Goal: Task Accomplishment & Management: Complete application form

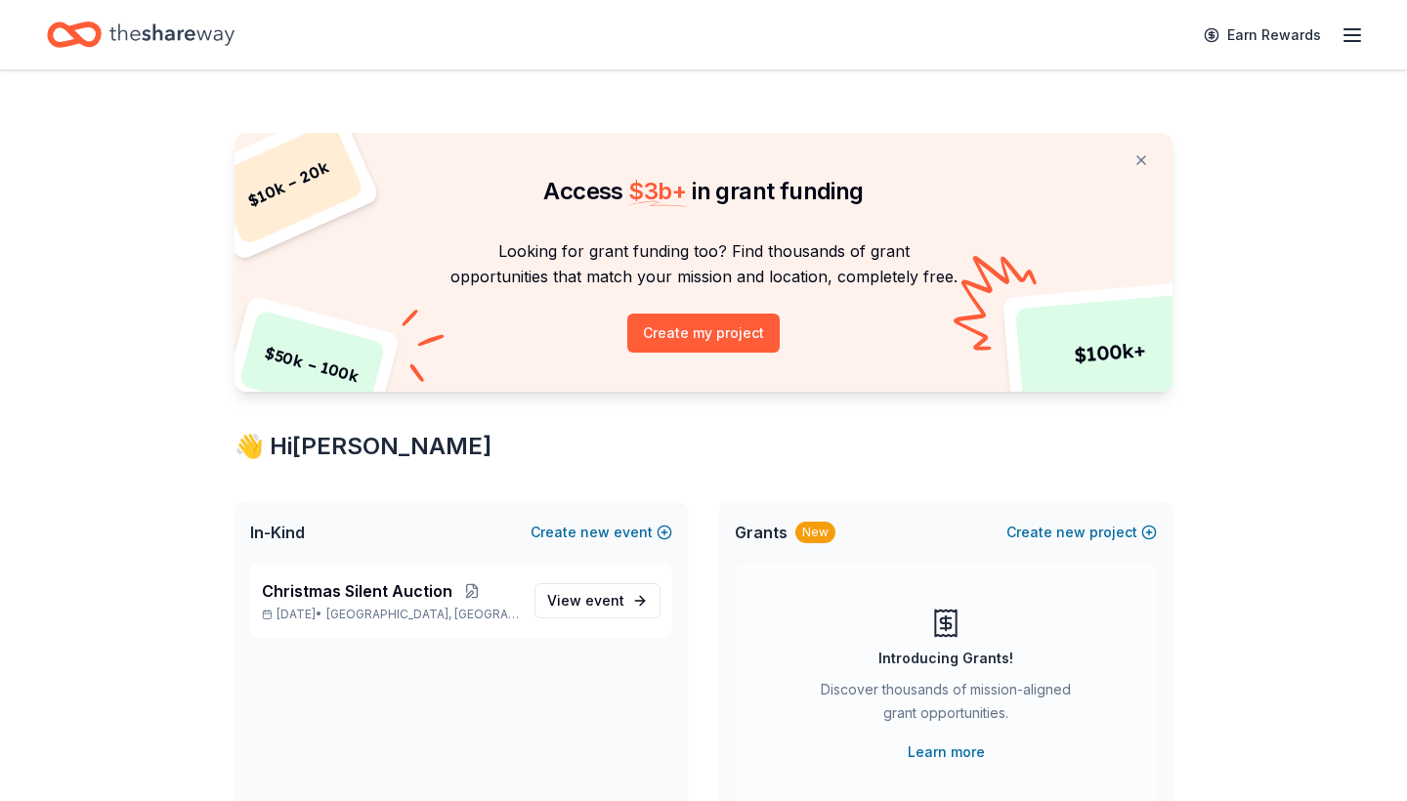
click at [1343, 32] on icon "button" at bounding box center [1352, 34] width 23 height 23
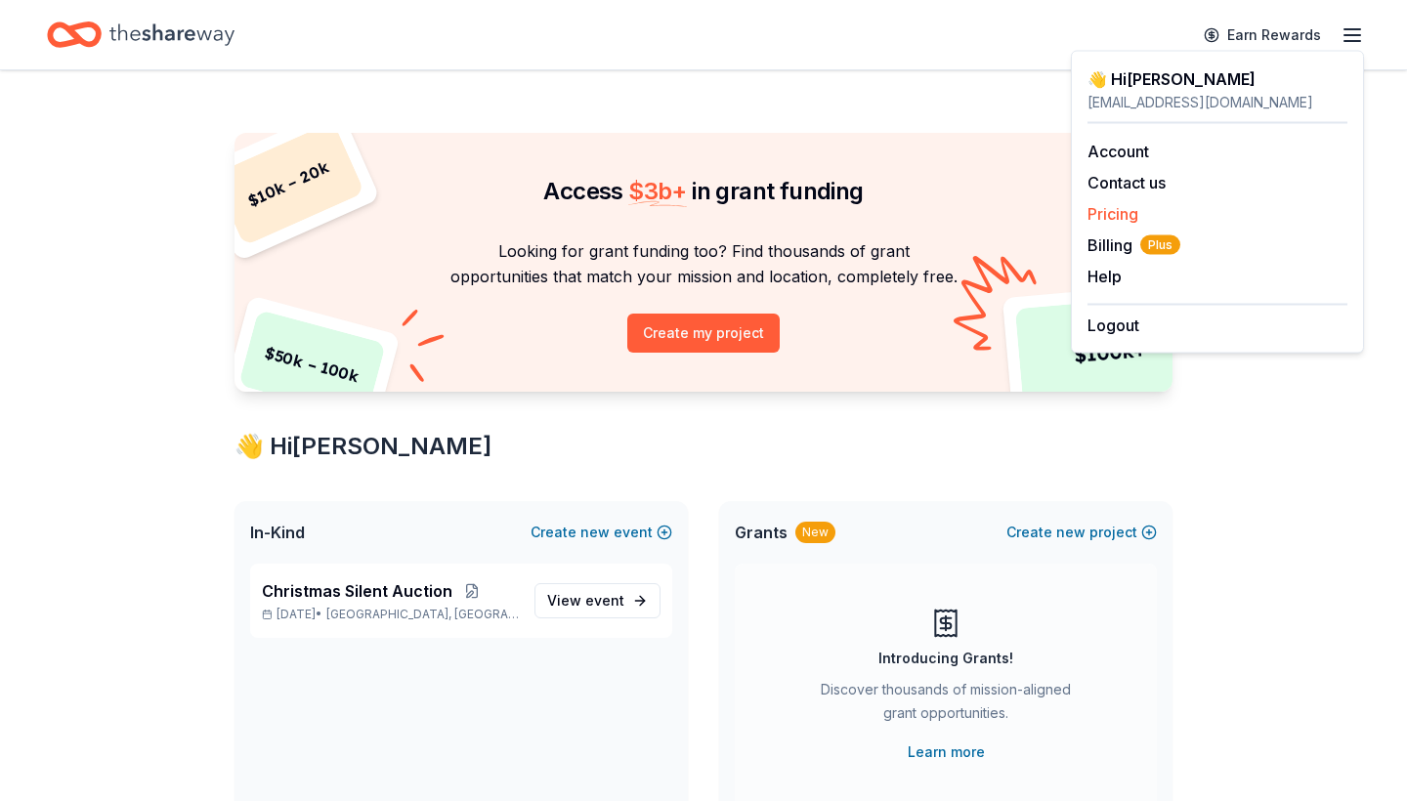
click at [1104, 202] on div "Pricing" at bounding box center [1217, 213] width 260 height 23
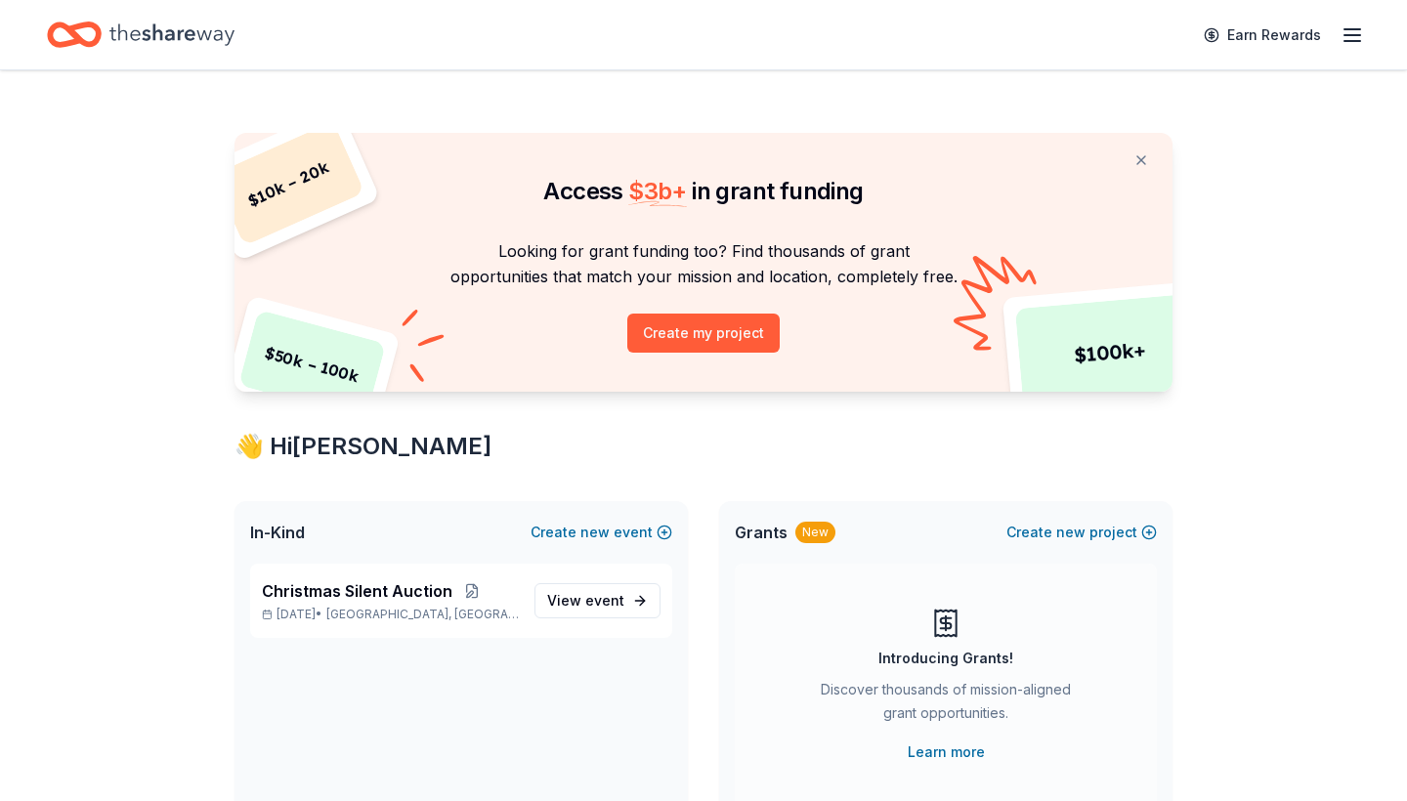
click at [1354, 39] on icon "button" at bounding box center [1352, 34] width 23 height 23
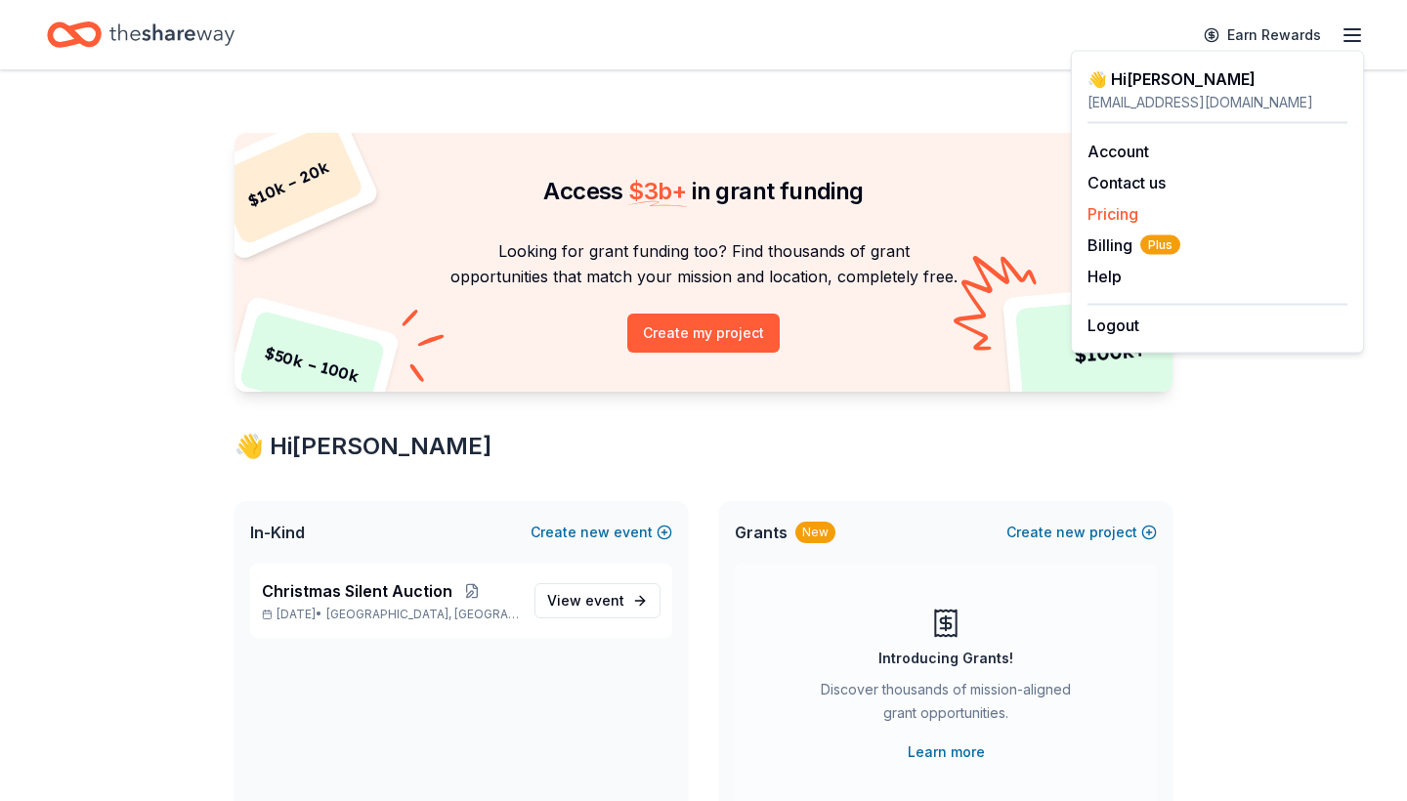
click at [1120, 210] on link "Pricing" at bounding box center [1112, 214] width 51 height 20
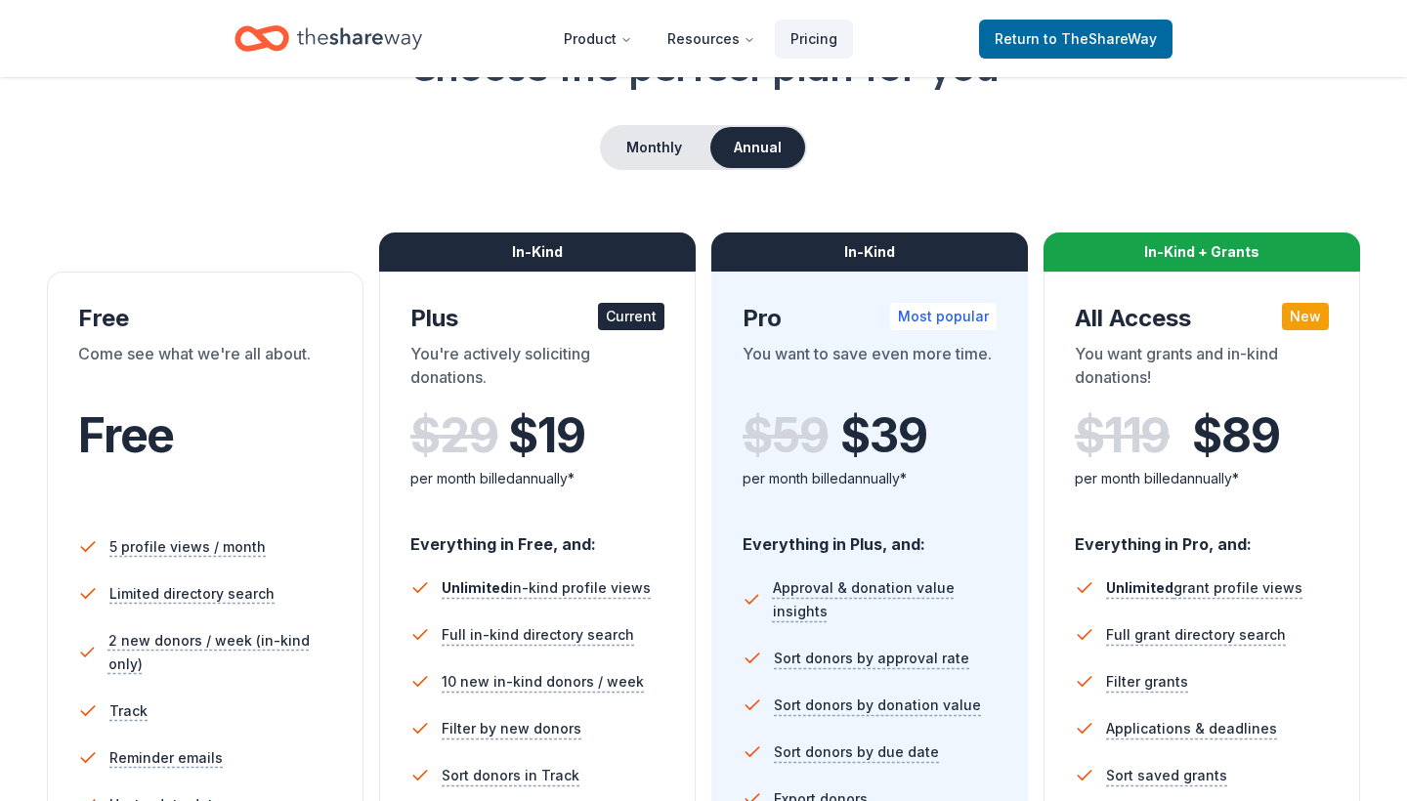
scroll to position [145, 0]
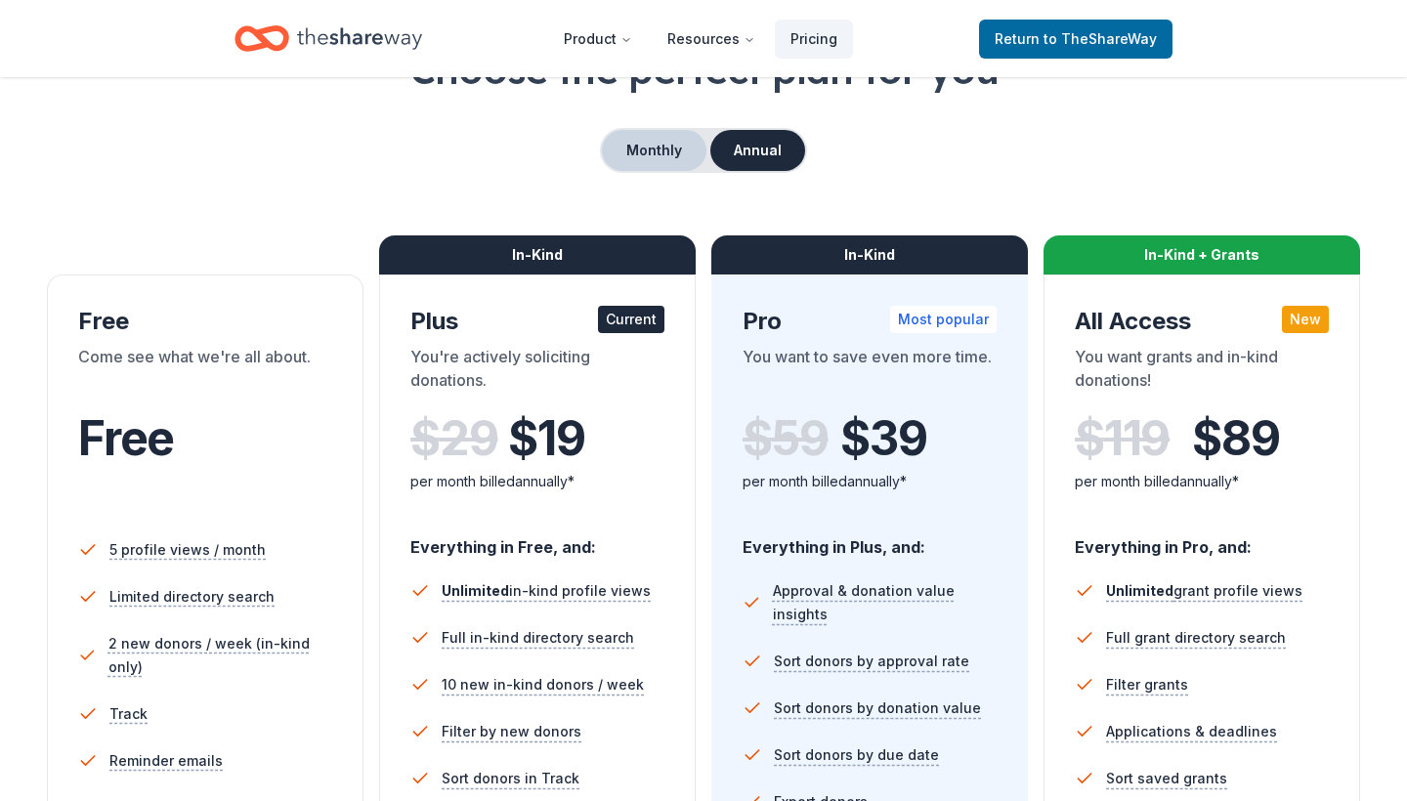
click at [648, 151] on button "Monthly" at bounding box center [654, 150] width 105 height 41
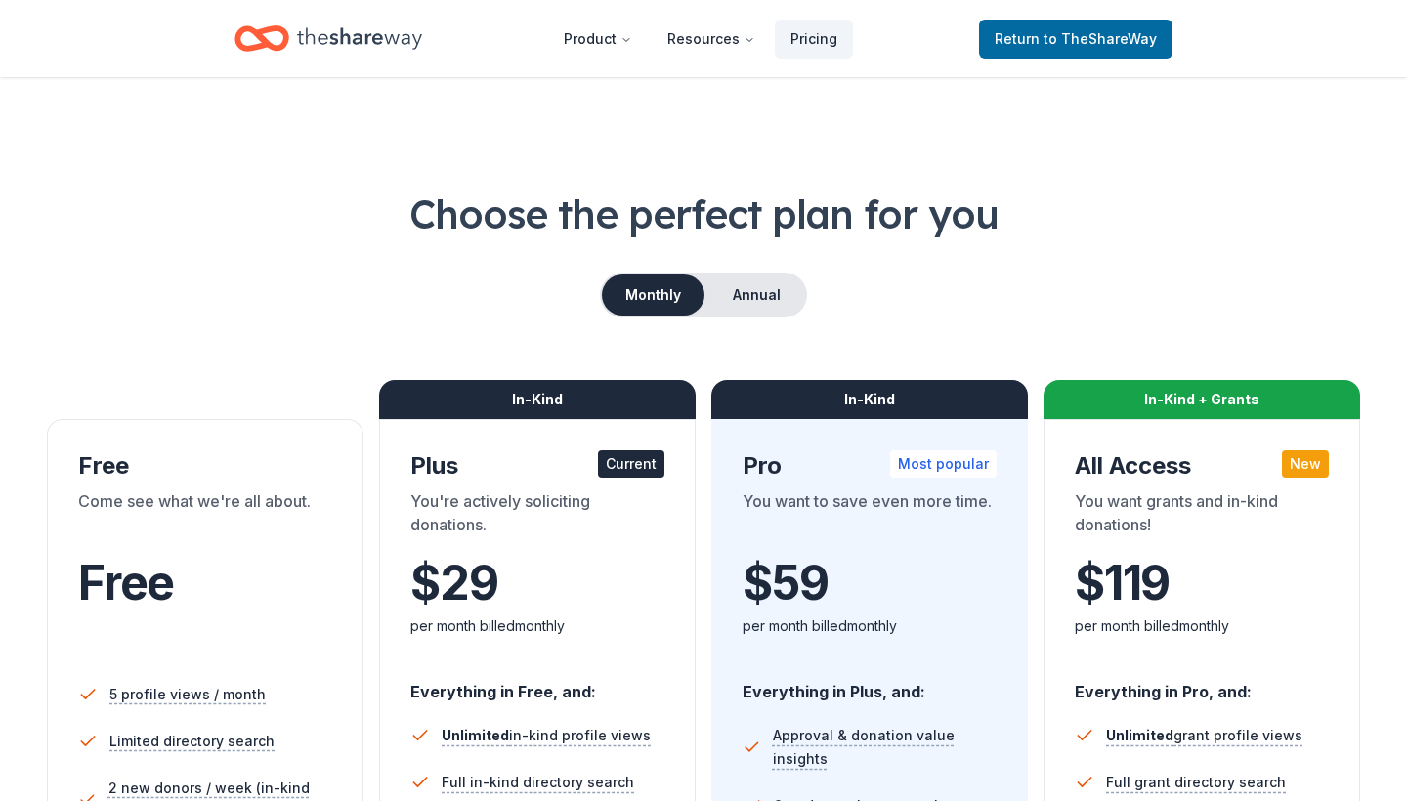
scroll to position [0, 0]
click at [375, 45] on icon "Home" at bounding box center [359, 39] width 125 height 40
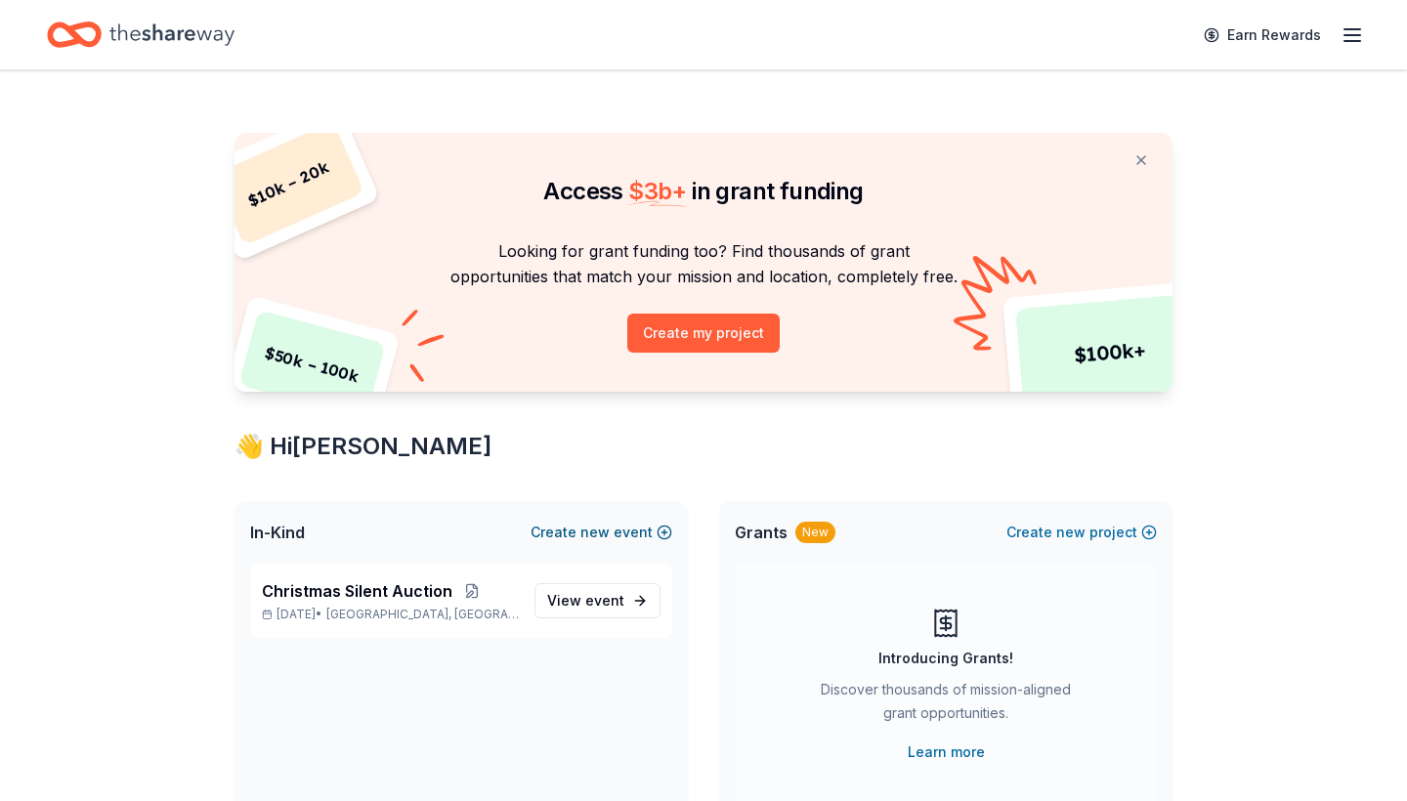
click at [600, 534] on span "new" at bounding box center [594, 532] width 29 height 23
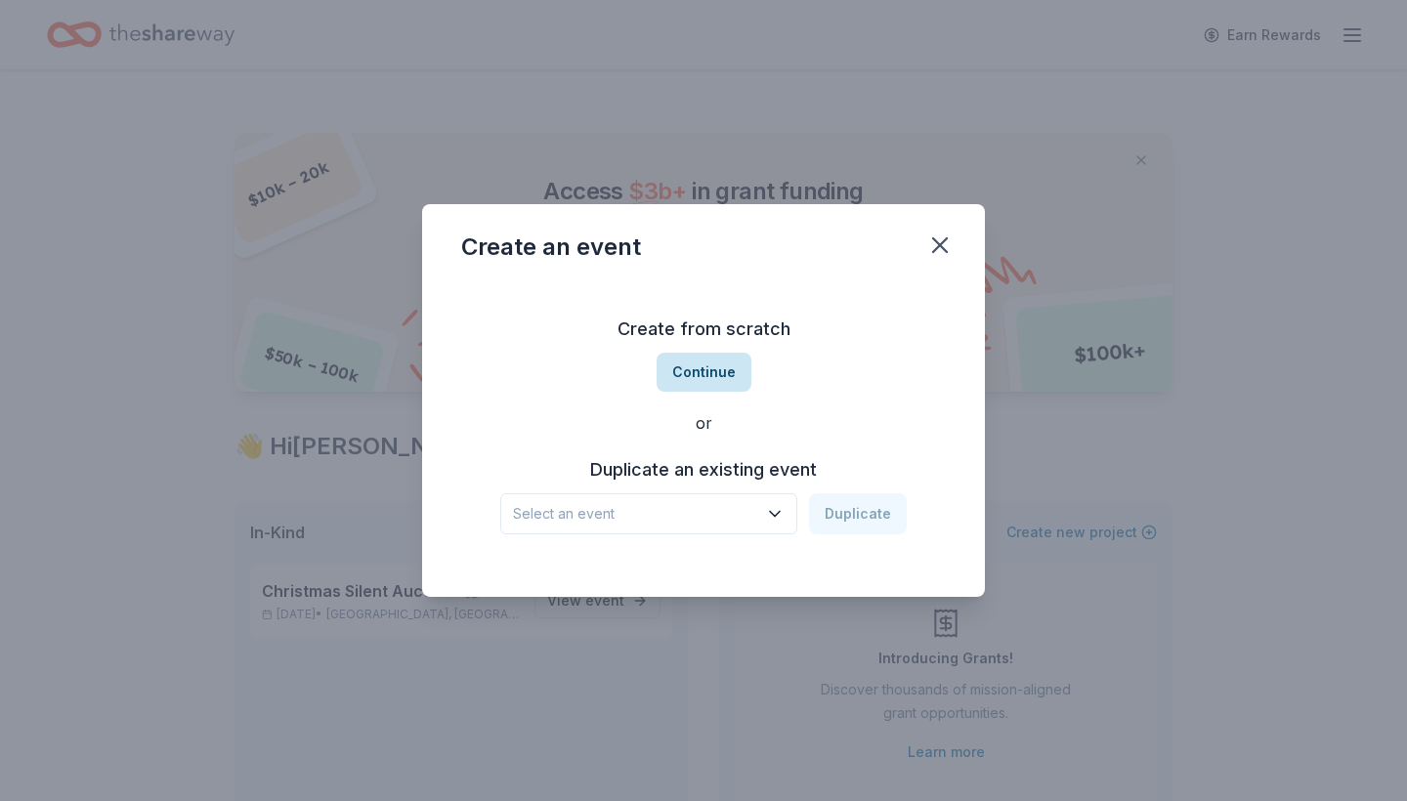
click at [693, 376] on button "Continue" at bounding box center [704, 372] width 95 height 39
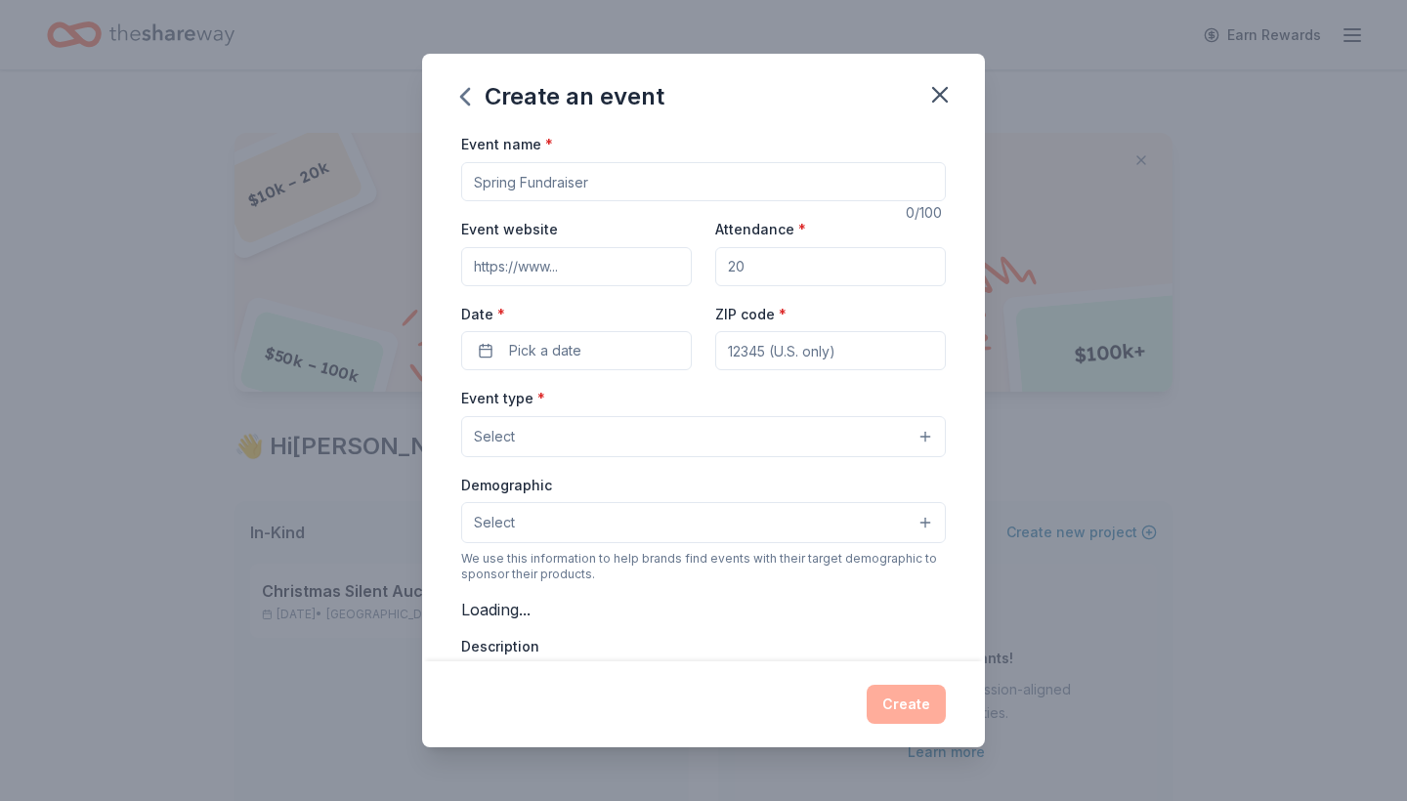
click at [692, 376] on div "Event name * 0 /100 Event website Attendance * Date * Pick a date ZIP code * Ev…" at bounding box center [703, 560] width 485 height 857
click at [947, 102] on icon "button" at bounding box center [940, 95] width 14 height 14
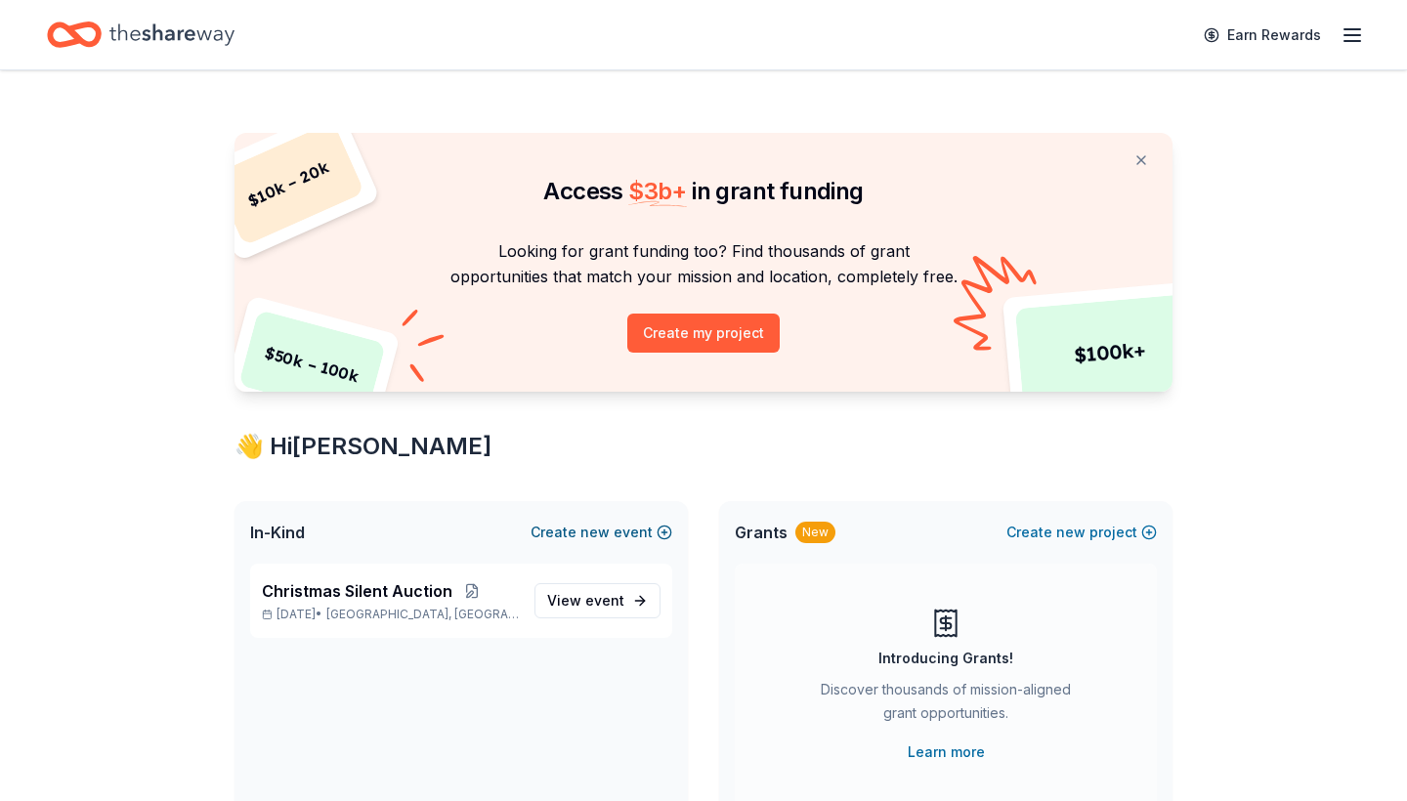
click at [631, 535] on button "Create new event" at bounding box center [602, 532] width 142 height 23
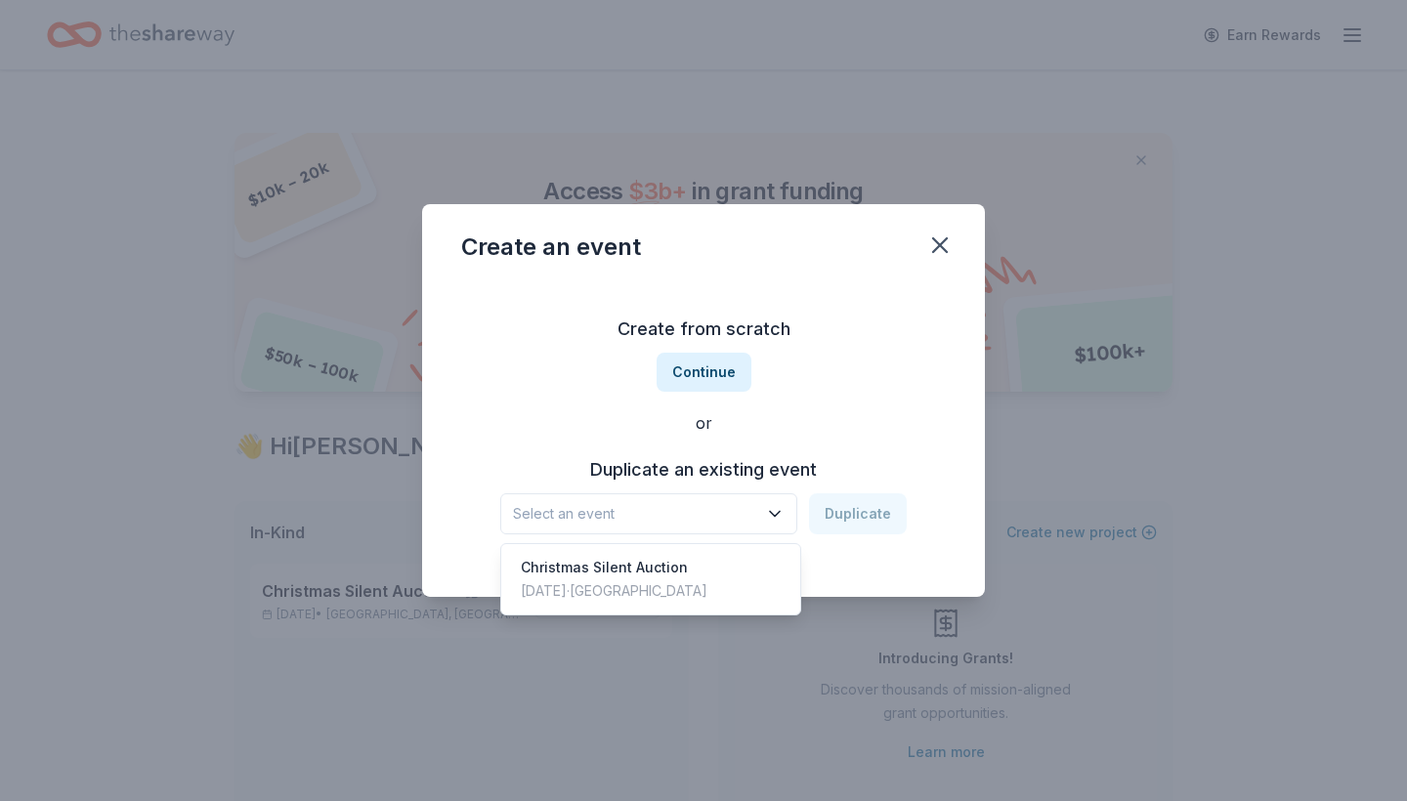
click at [740, 511] on span "Select an event" at bounding box center [635, 513] width 244 height 23
click at [733, 560] on div "Christmas Silent Auction Dec 05, 2025 · TX" at bounding box center [650, 579] width 291 height 63
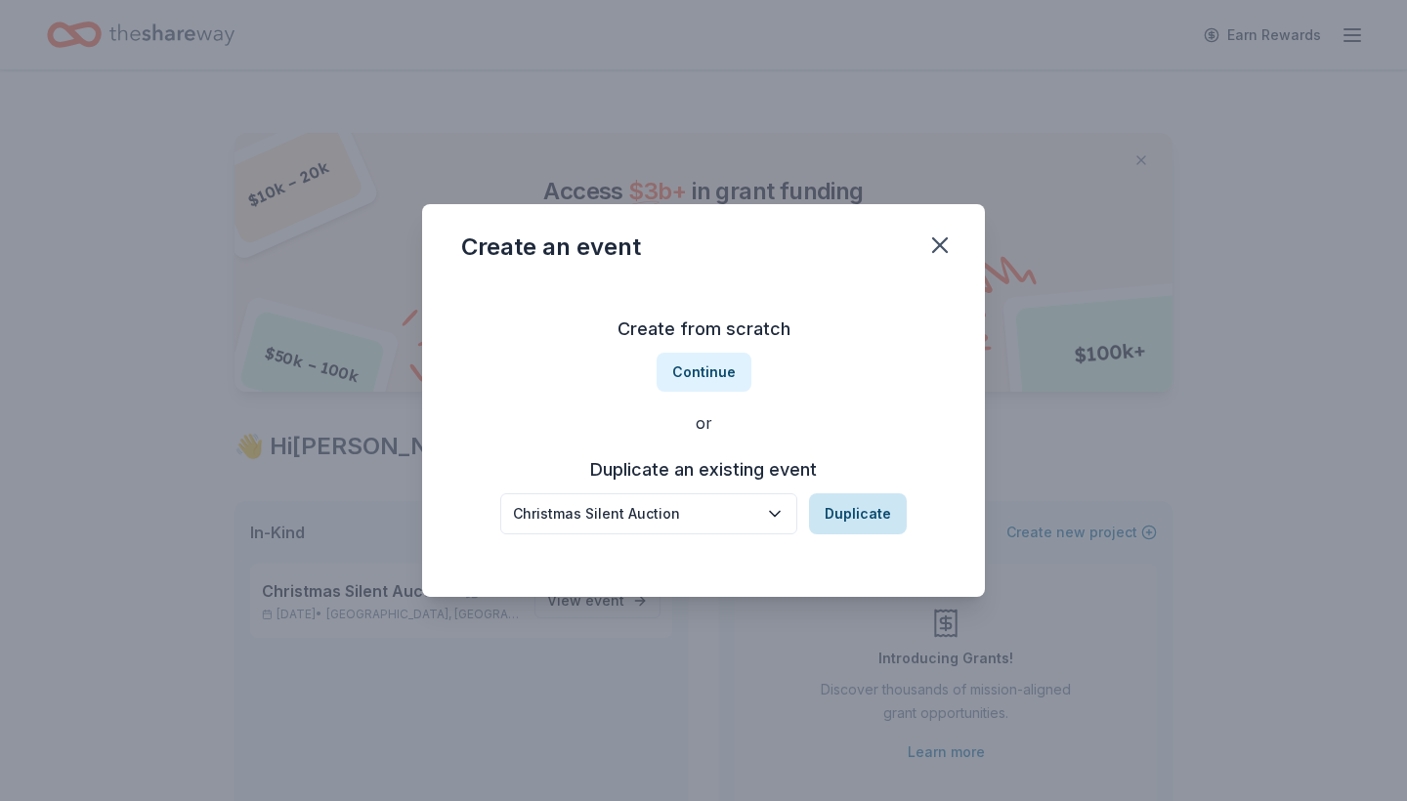
click at [854, 511] on button "Duplicate" at bounding box center [858, 513] width 98 height 41
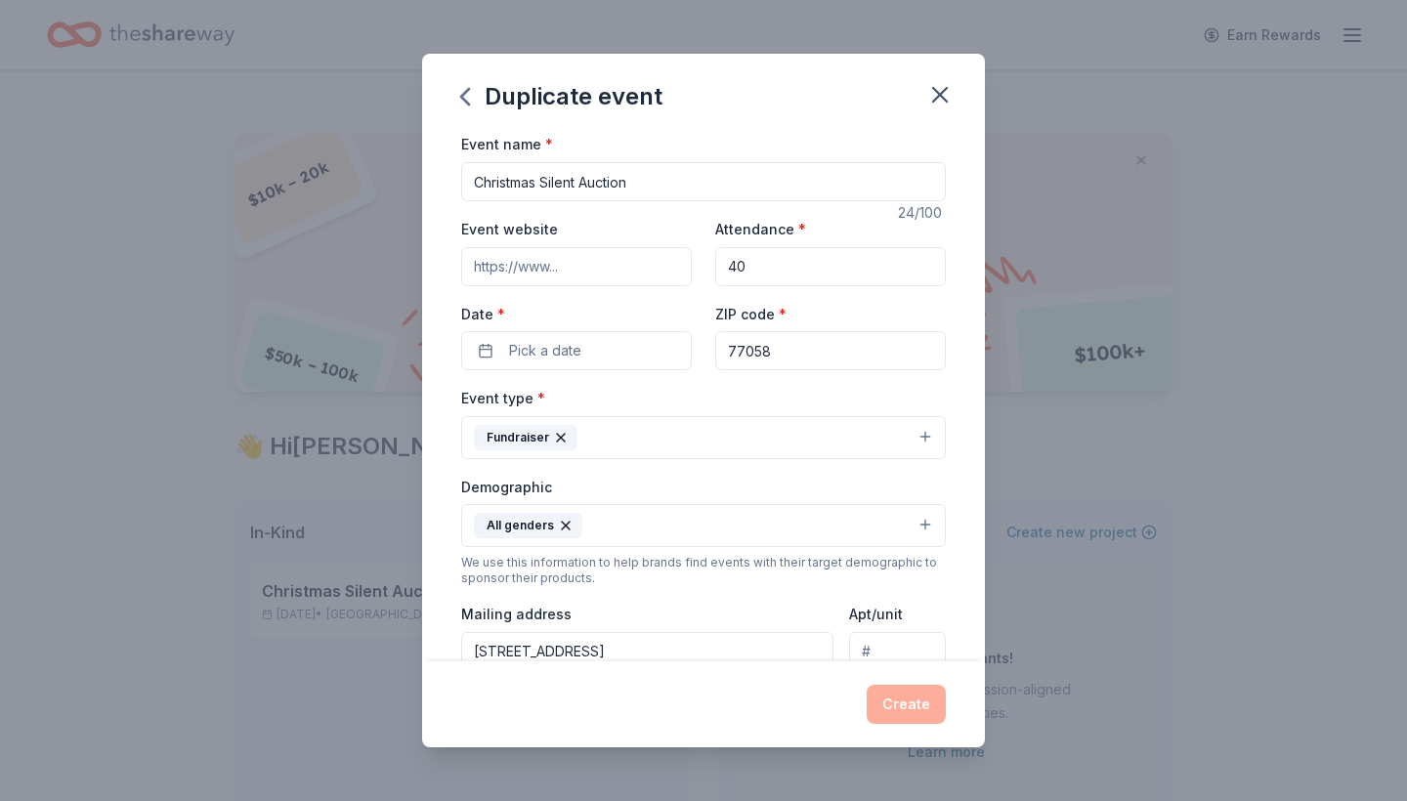
click at [691, 172] on input "Christmas Silent Auction" at bounding box center [703, 181] width 485 height 39
type input "Montessori Celebration"
click at [632, 267] on input "Event website" at bounding box center [576, 266] width 231 height 39
paste input "https://www.bayareamontessori.org"
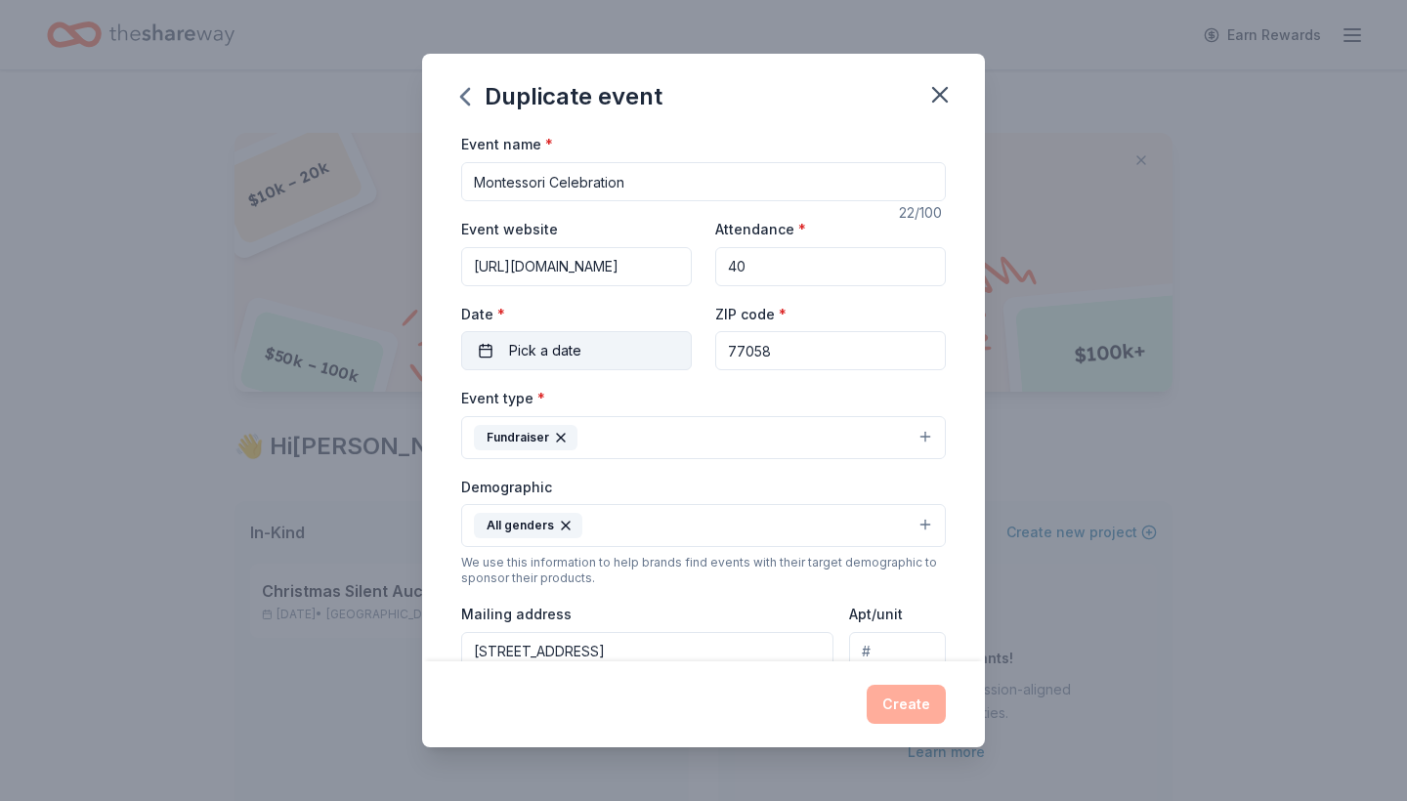
type input "https://www.bayareamontessori.org"
click at [574, 354] on span "Pick a date" at bounding box center [545, 350] width 72 height 23
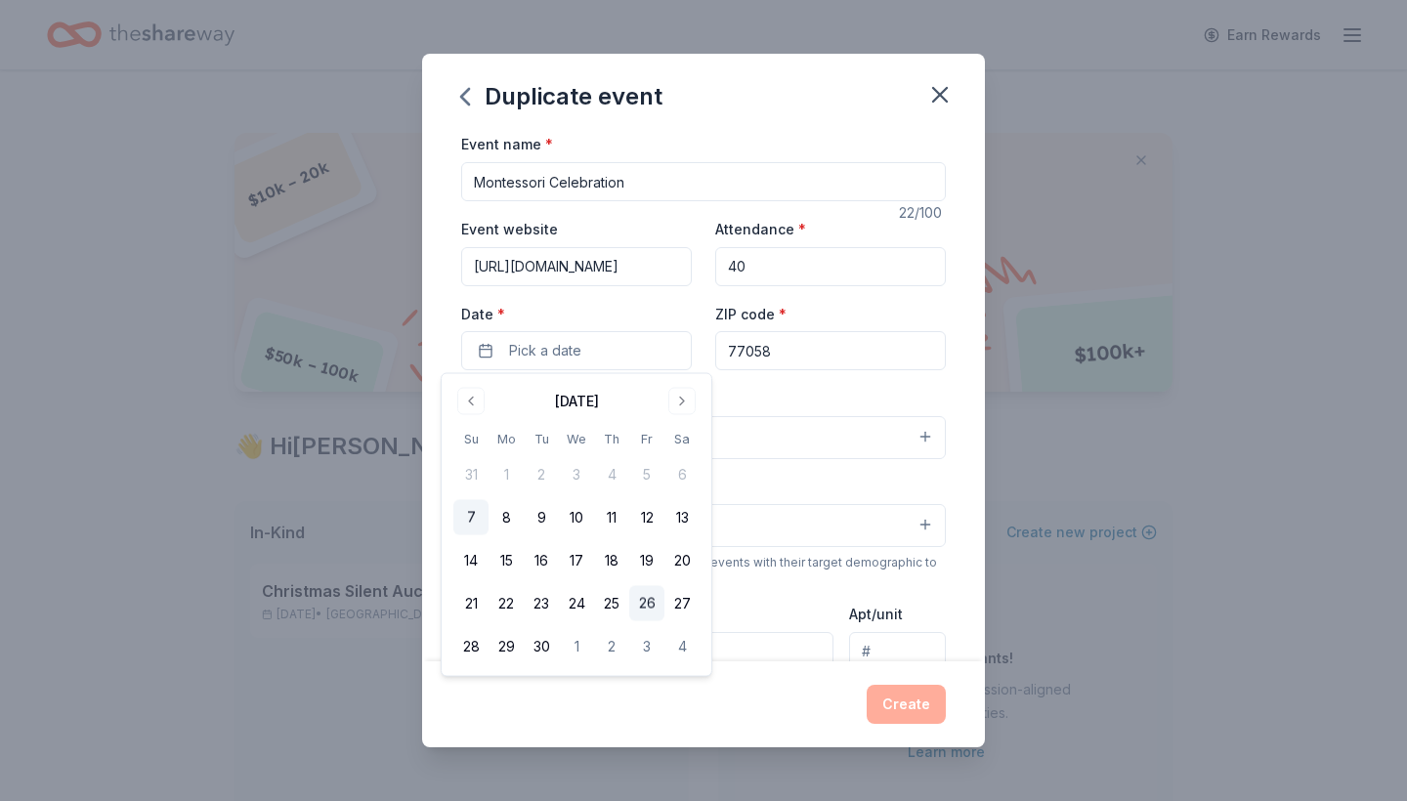
click at [656, 607] on button "26" at bounding box center [646, 603] width 35 height 35
click at [913, 485] on div "Demographic All genders" at bounding box center [703, 511] width 485 height 73
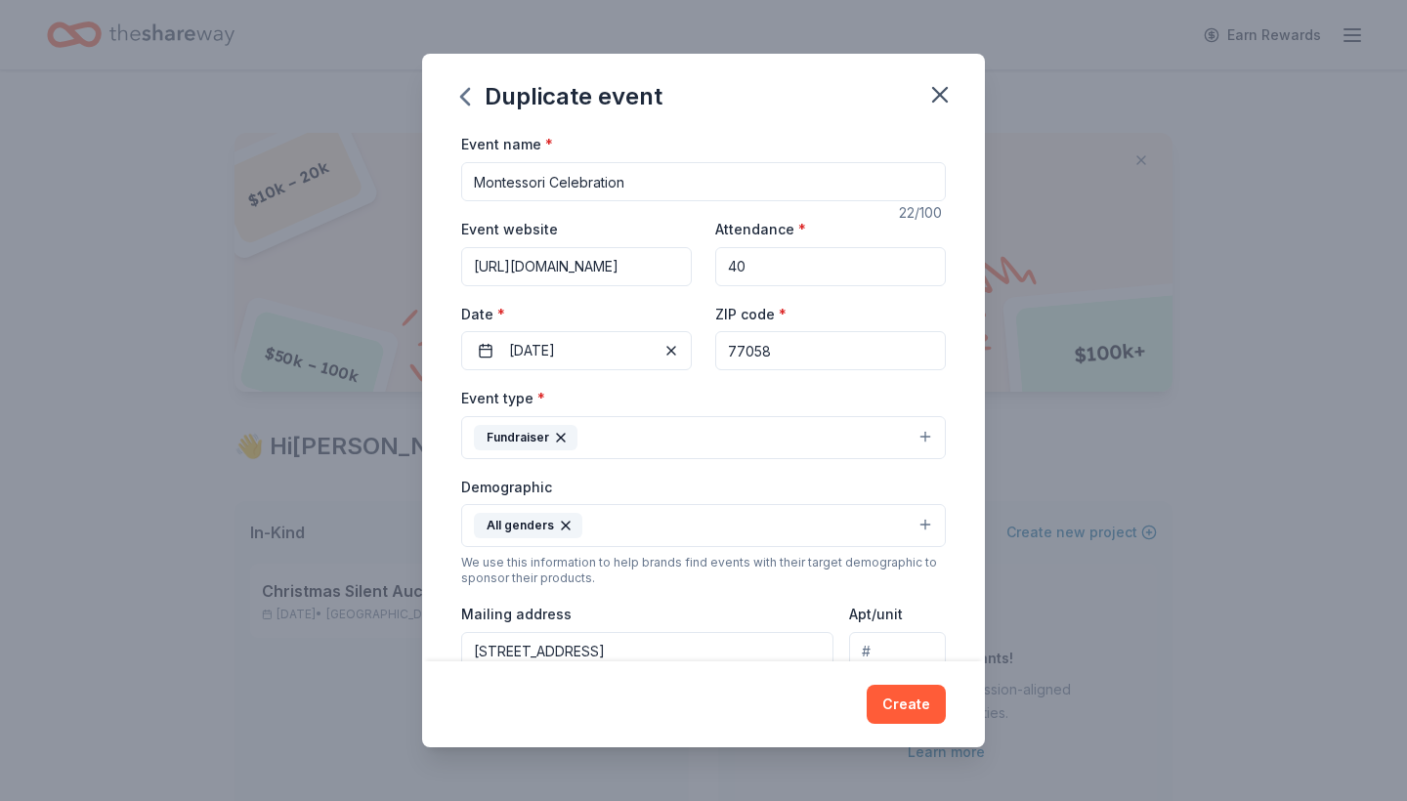
scroll to position [23, 0]
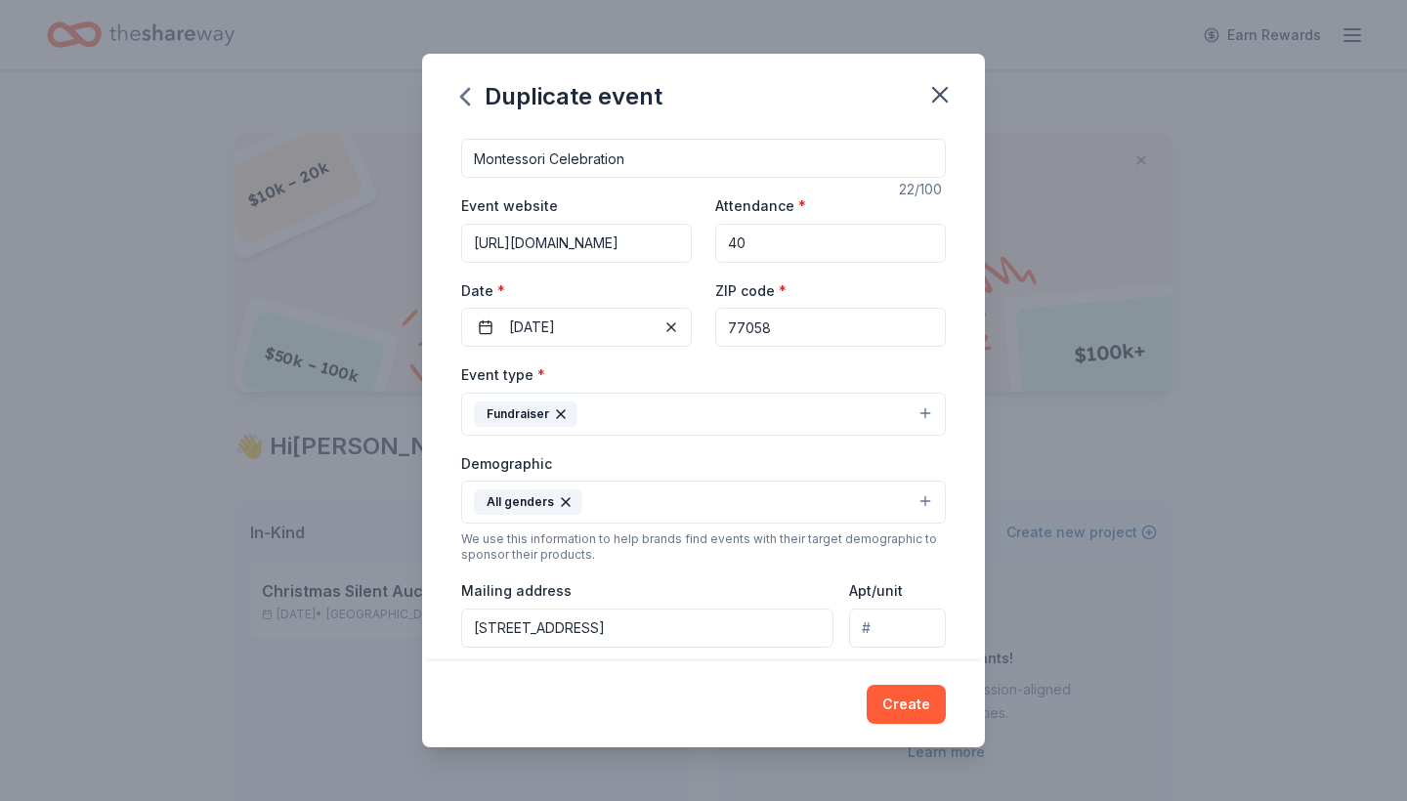
click at [559, 406] on icon "button" at bounding box center [561, 414] width 16 height 16
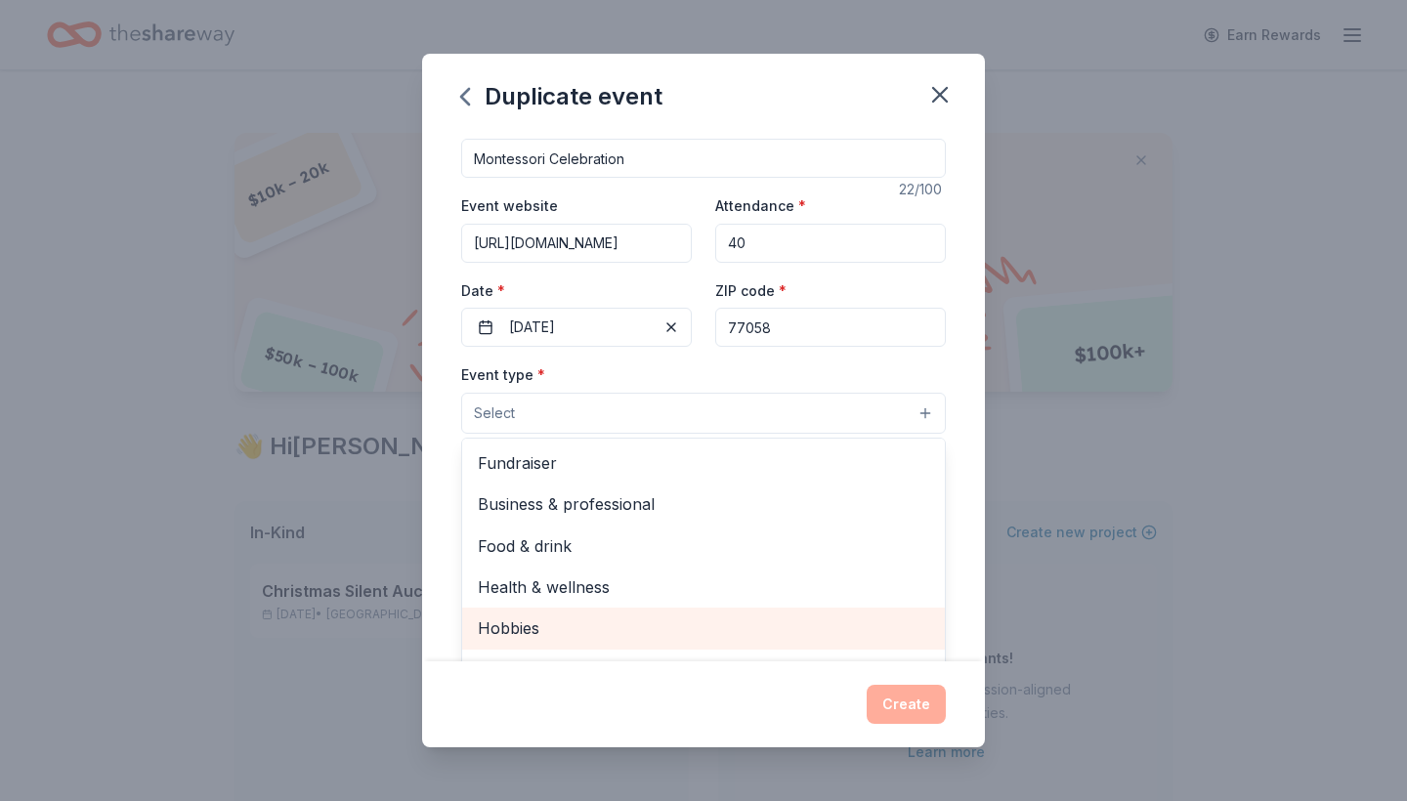
scroll to position [0, 0]
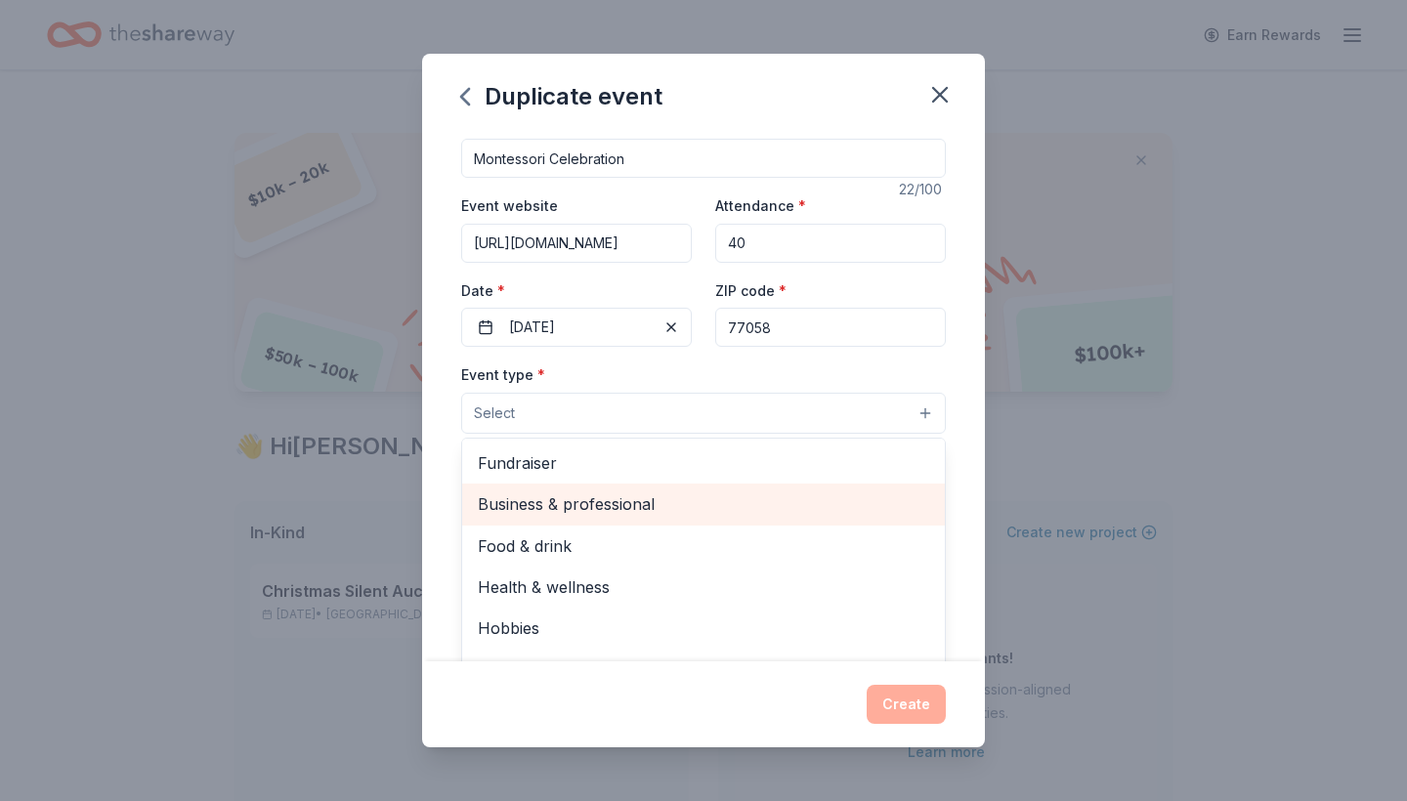
click at [618, 500] on span "Business & professional" at bounding box center [703, 503] width 451 height 25
click at [621, 522] on div "Food & drink" at bounding box center [703, 506] width 483 height 41
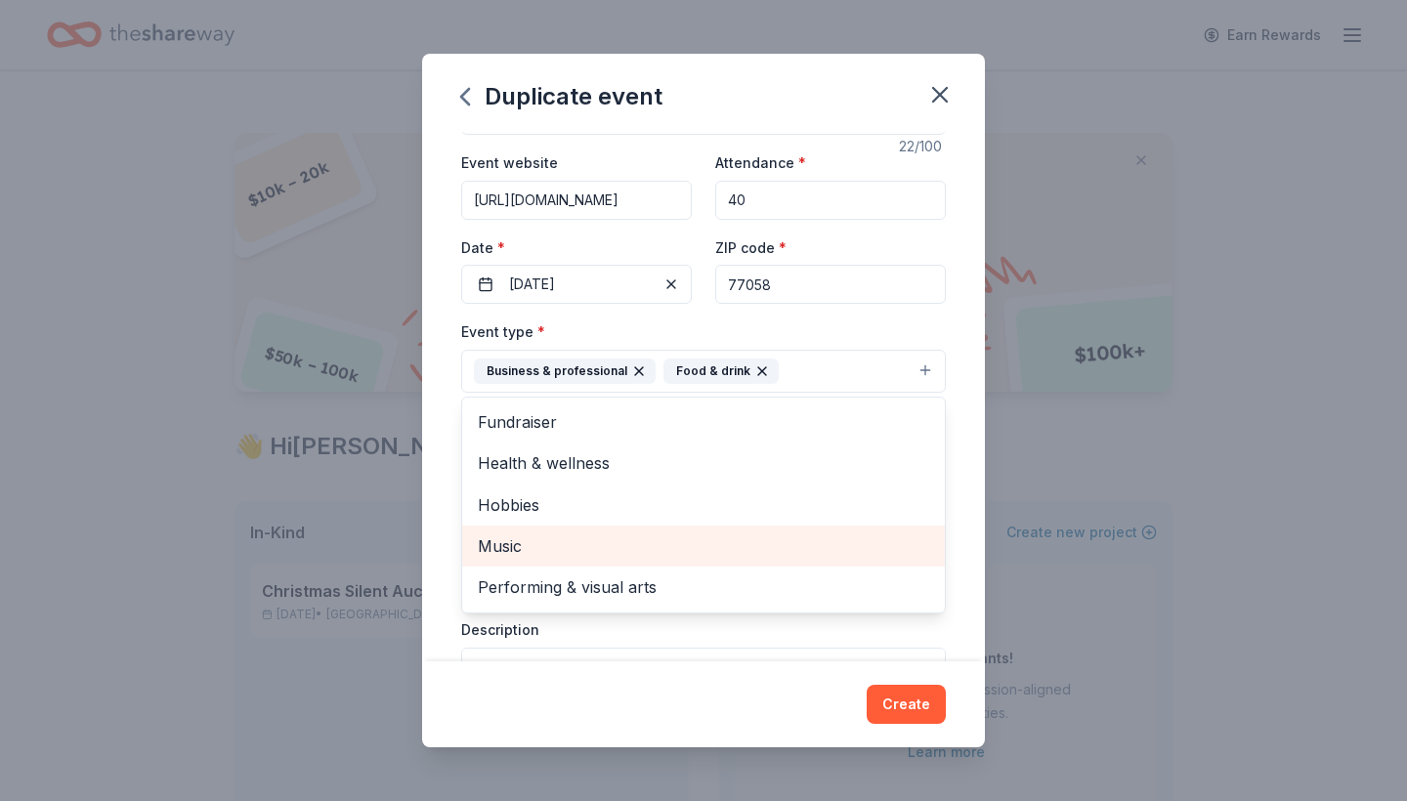
scroll to position [64, 0]
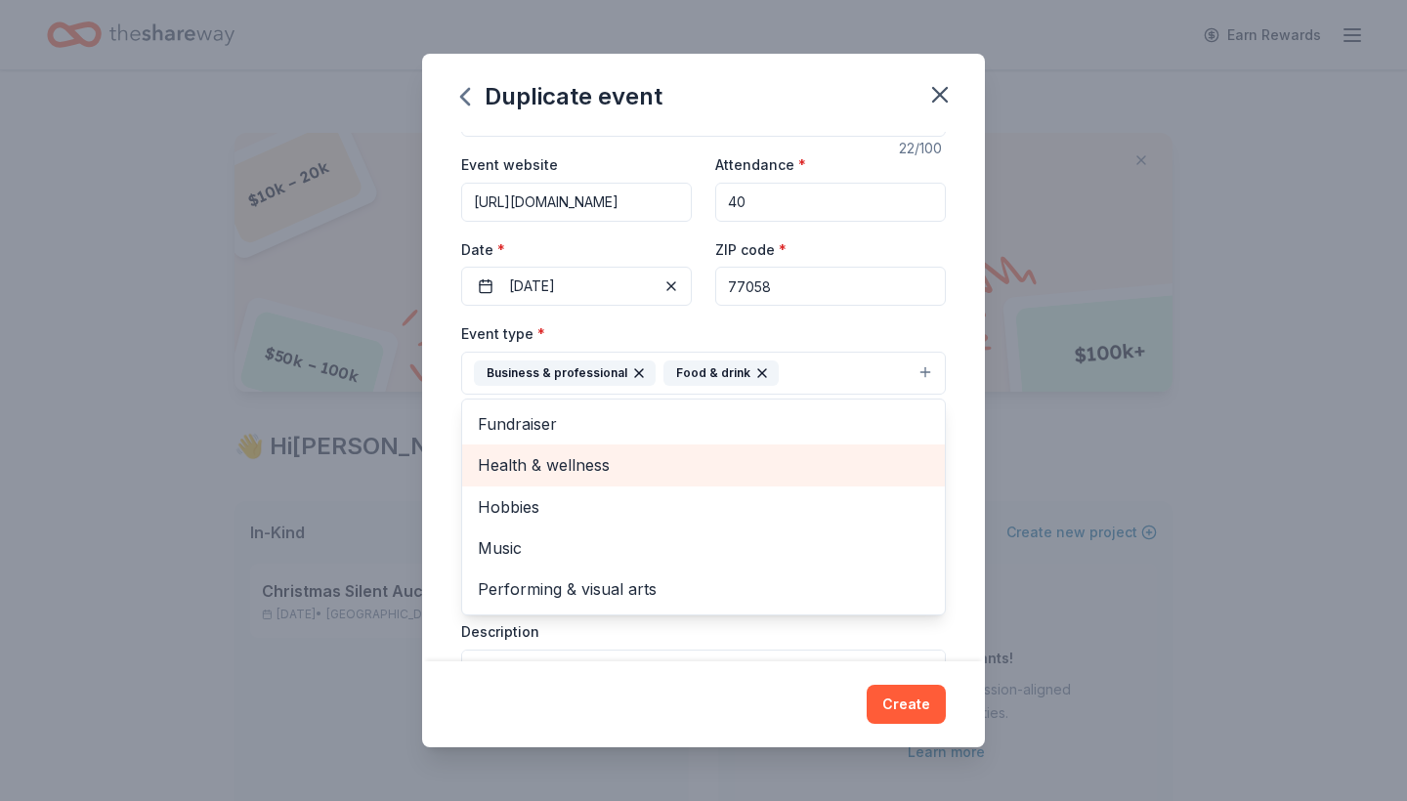
click at [624, 470] on span "Health & wellness" at bounding box center [703, 464] width 451 height 25
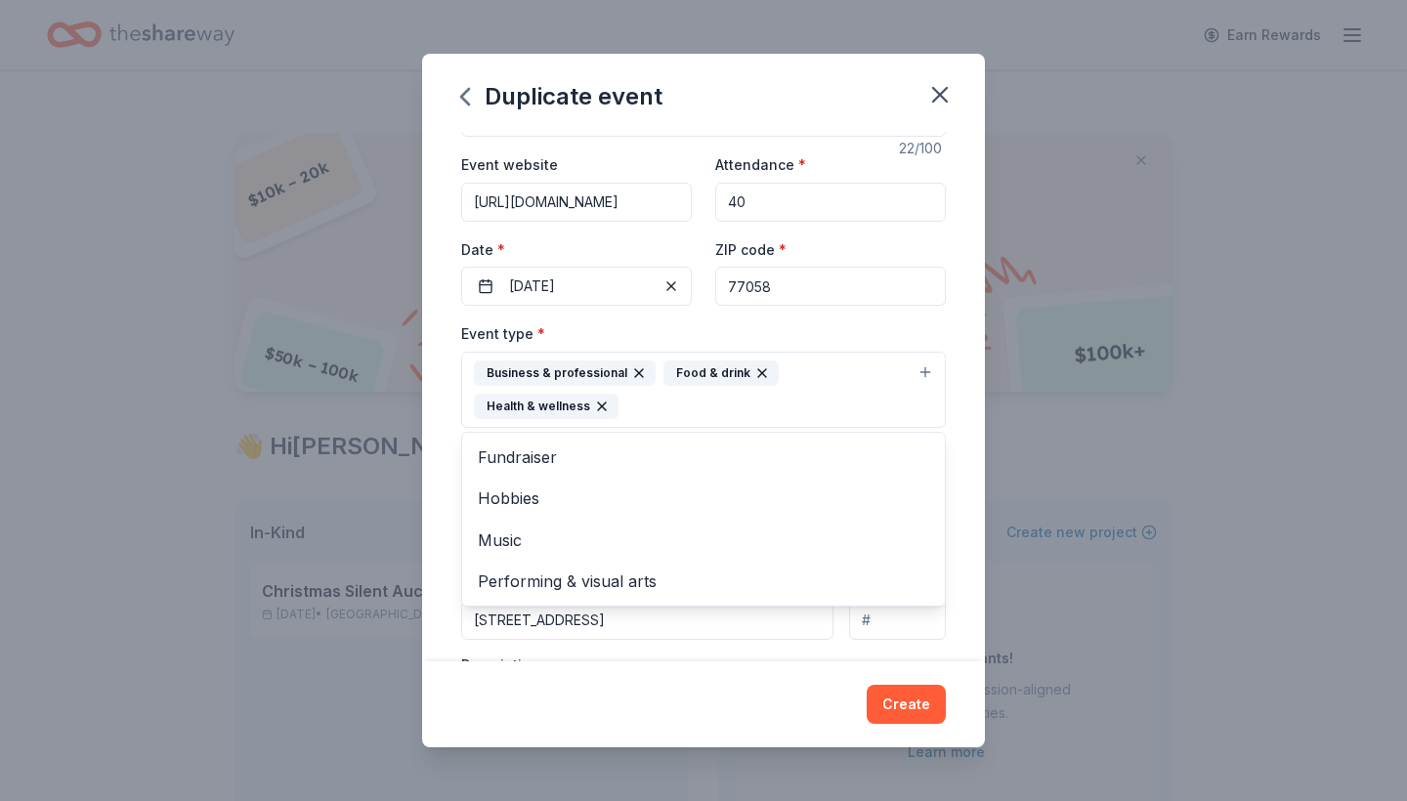
click at [929, 323] on div "Event type * Business & professional Food & drink Health & wellness Fundraiser …" at bounding box center [703, 374] width 485 height 107
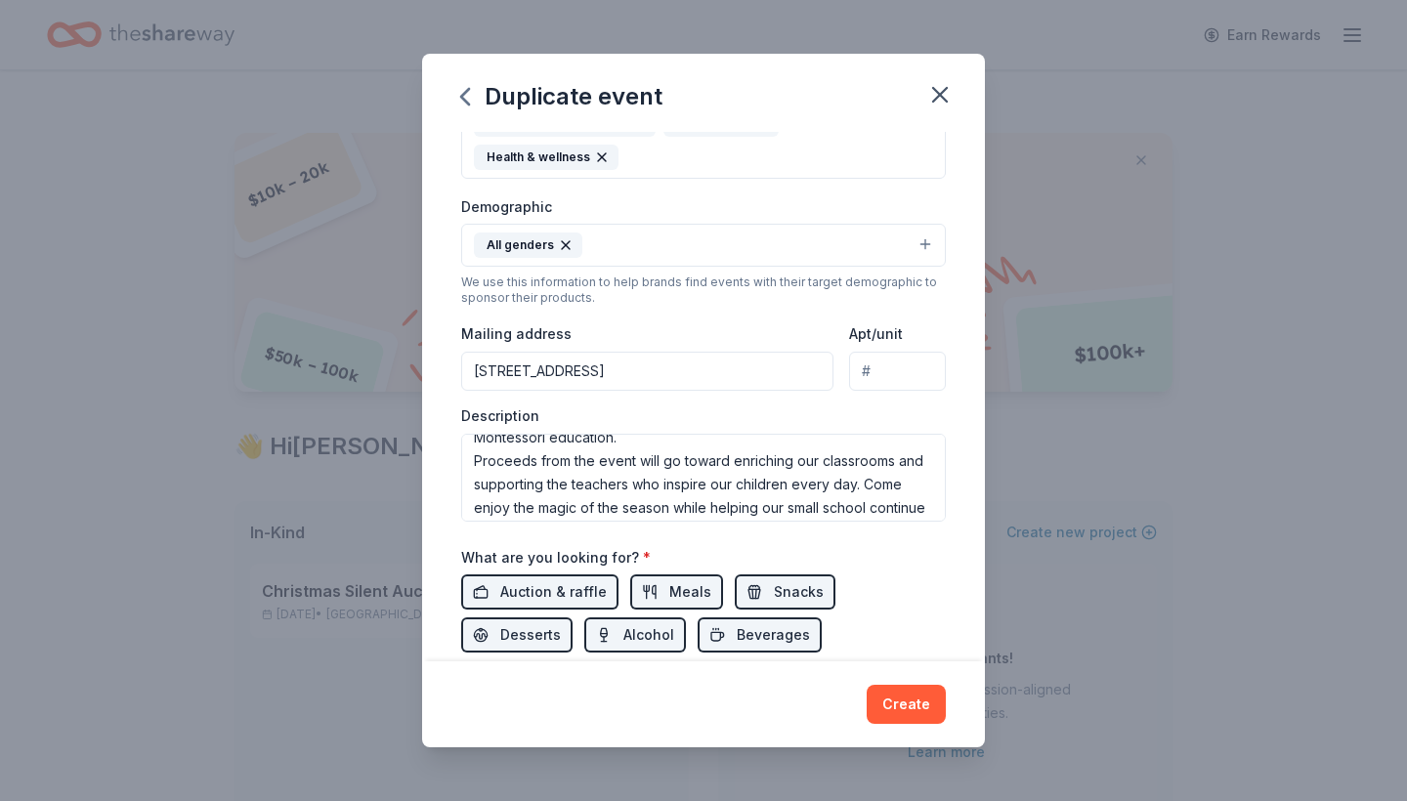
scroll to position [187, 0]
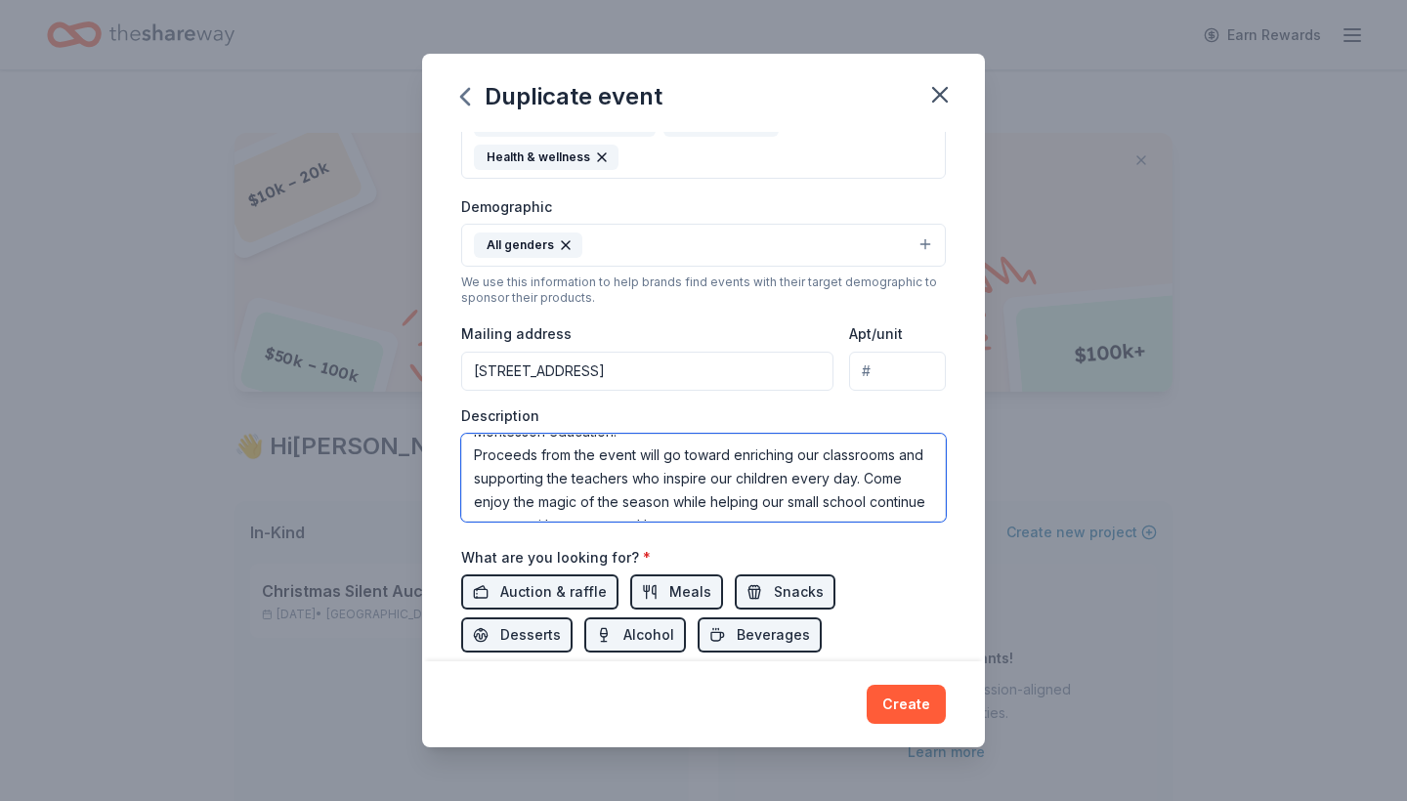
click at [665, 473] on textarea "Celebrate the season with us at Bay Area Montessori House’s annual Christmas Ma…" at bounding box center [703, 478] width 485 height 88
type textarea "Celebrate the season with us at Bay Area Montessori House’s annual Christmas Ma…"
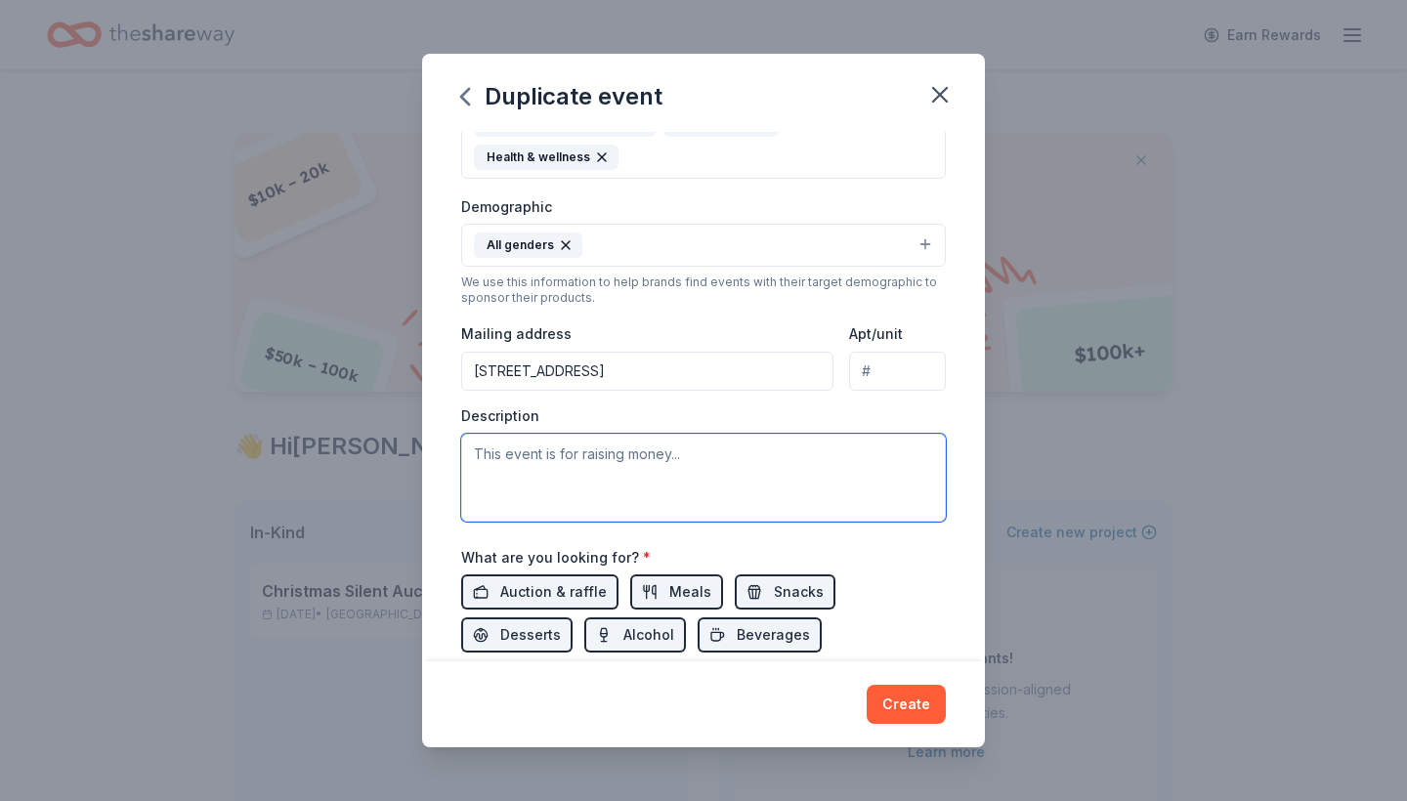
scroll to position [0, 0]
paste textarea "We invite you to join us for our Montessori Informational Celebration—a special…"
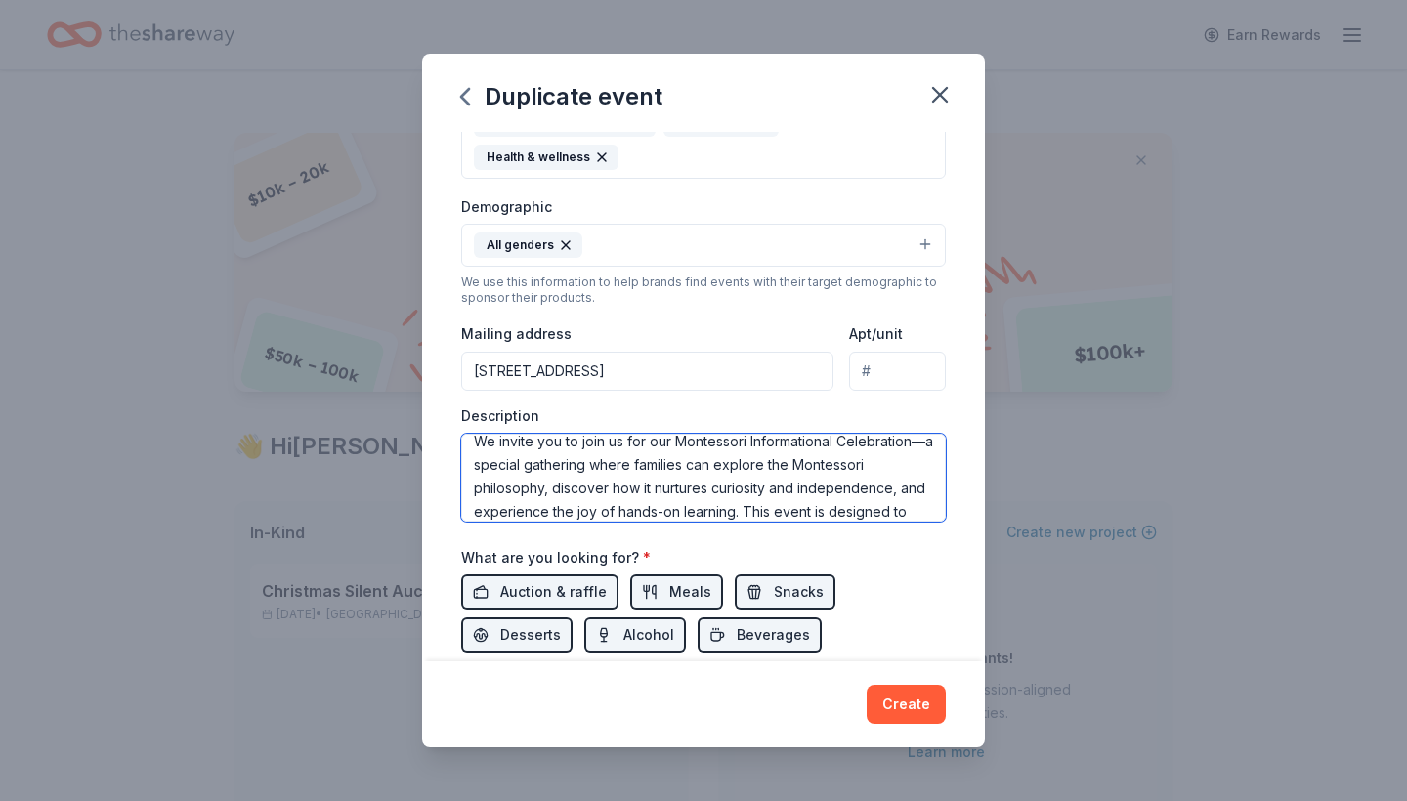
scroll to position [5, 0]
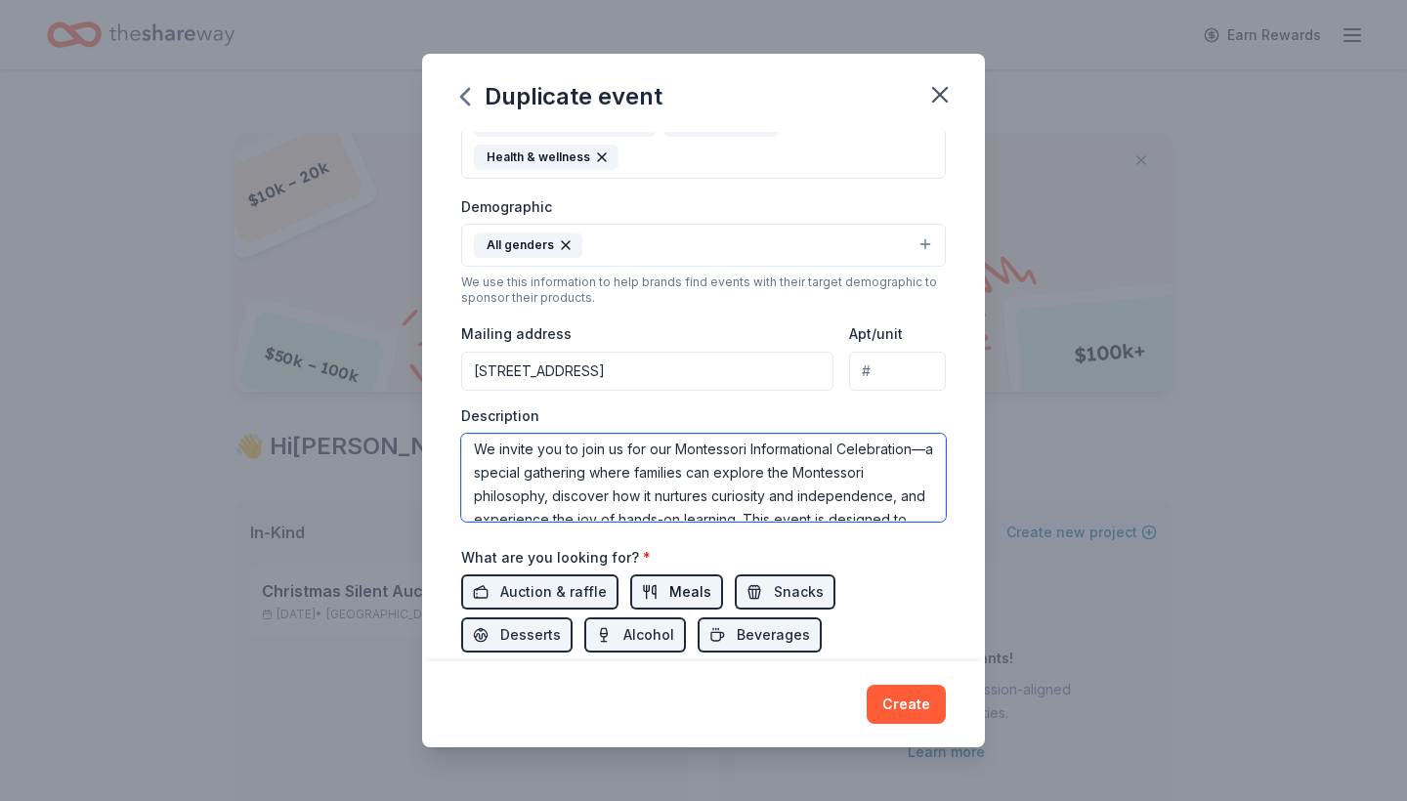
type textarea "We invite you to join us for our Montessori Informational Celebration—a special…"
click at [692, 580] on span "Meals" at bounding box center [690, 591] width 42 height 23
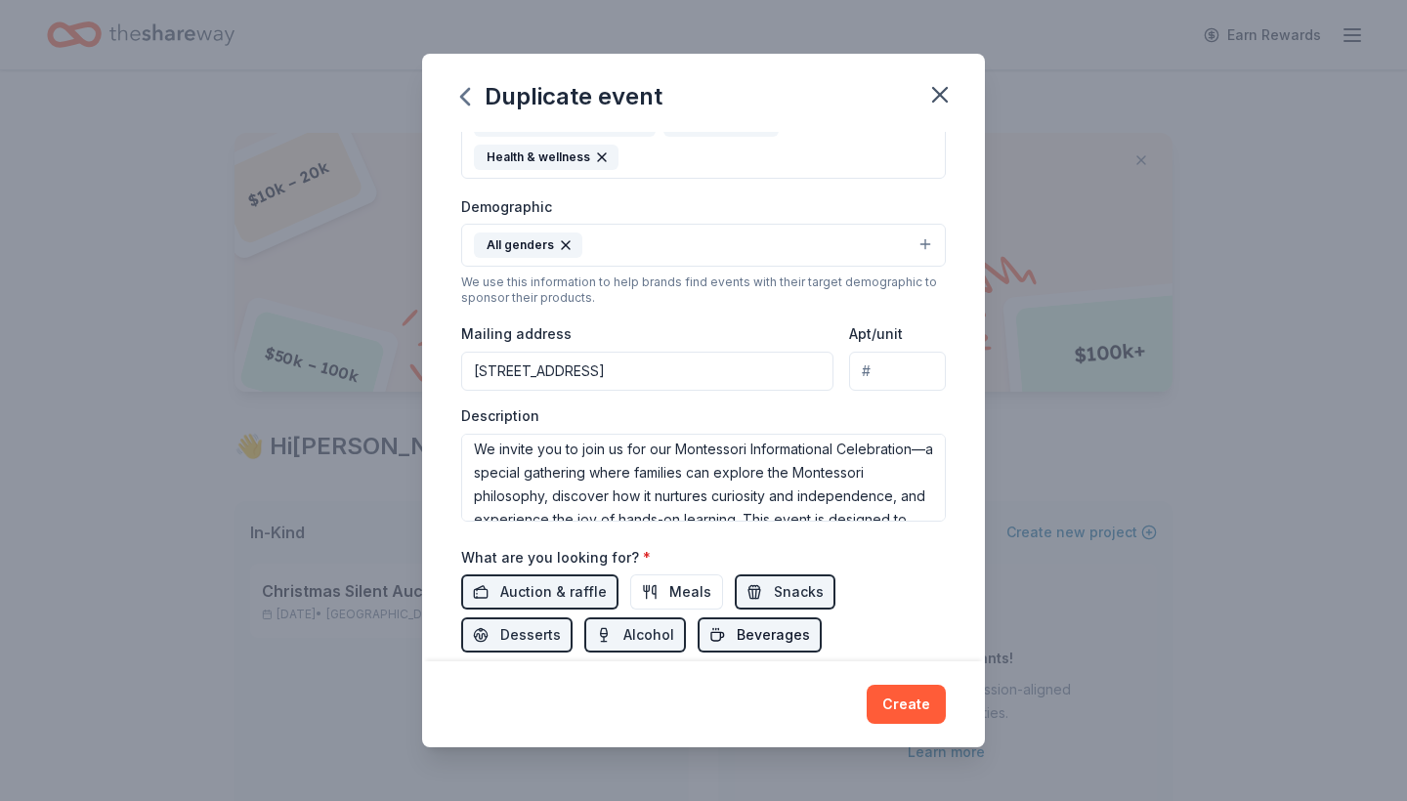
click at [737, 627] on span "Beverages" at bounding box center [773, 634] width 73 height 23
click at [935, 700] on button "Create" at bounding box center [906, 704] width 79 height 39
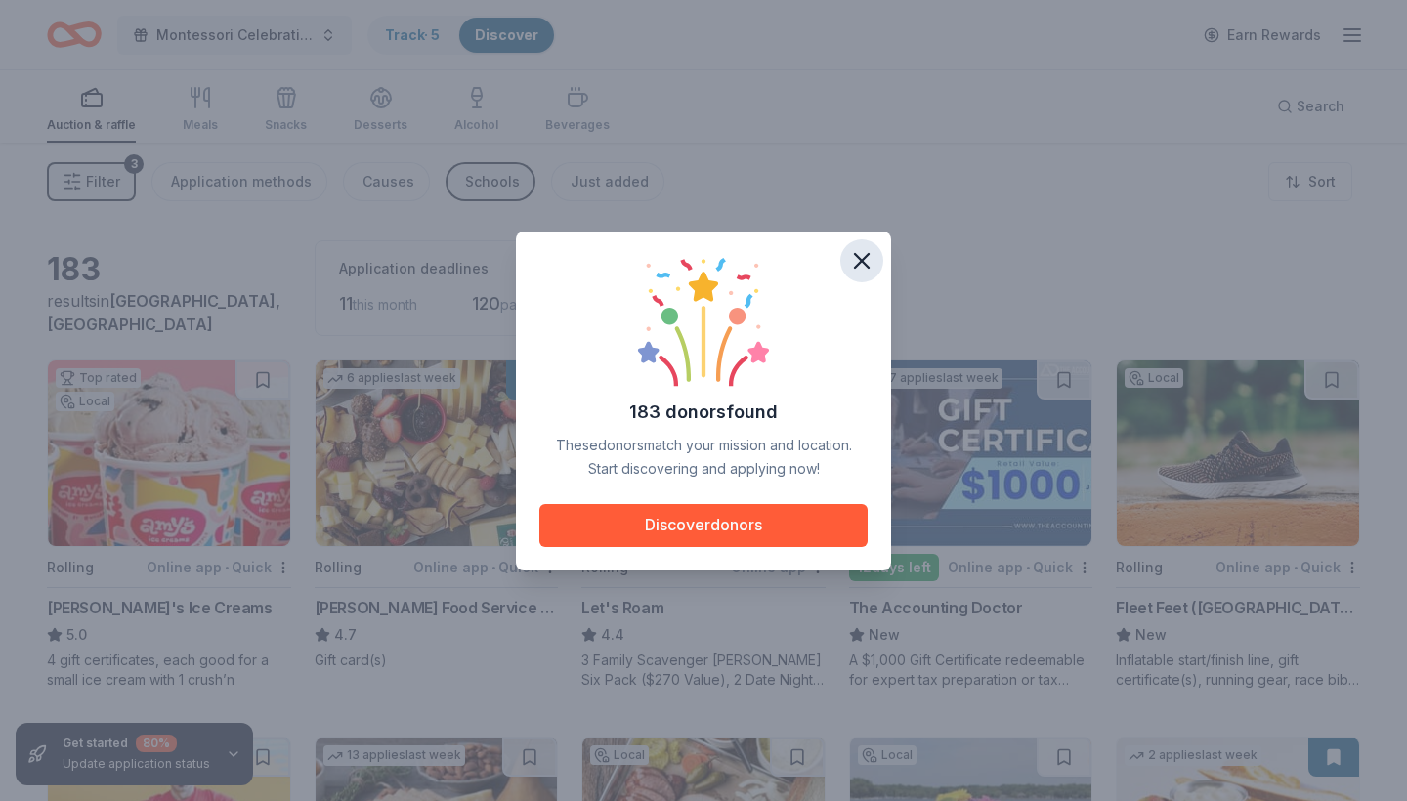
click at [863, 253] on icon "button" at bounding box center [861, 260] width 27 height 27
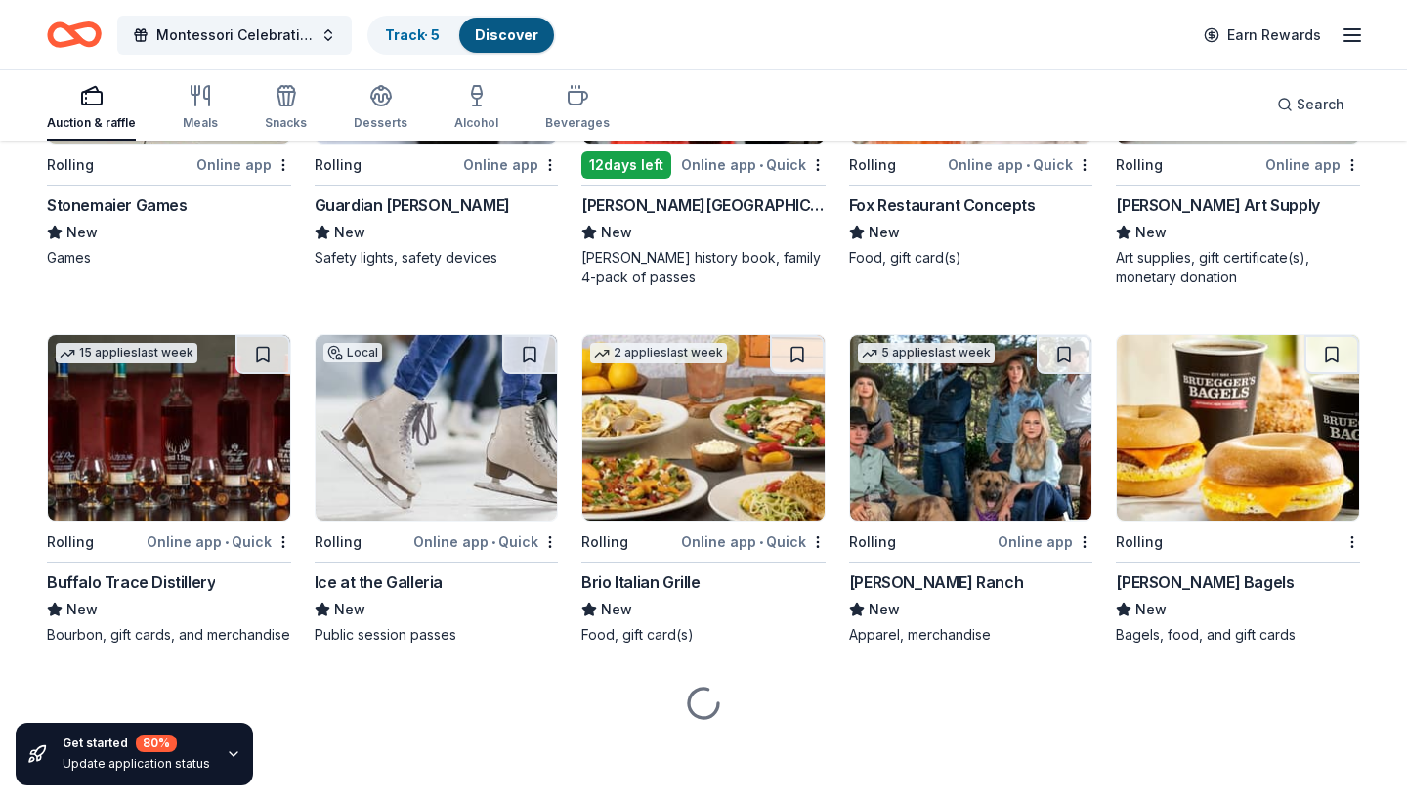
scroll to position [4154, 0]
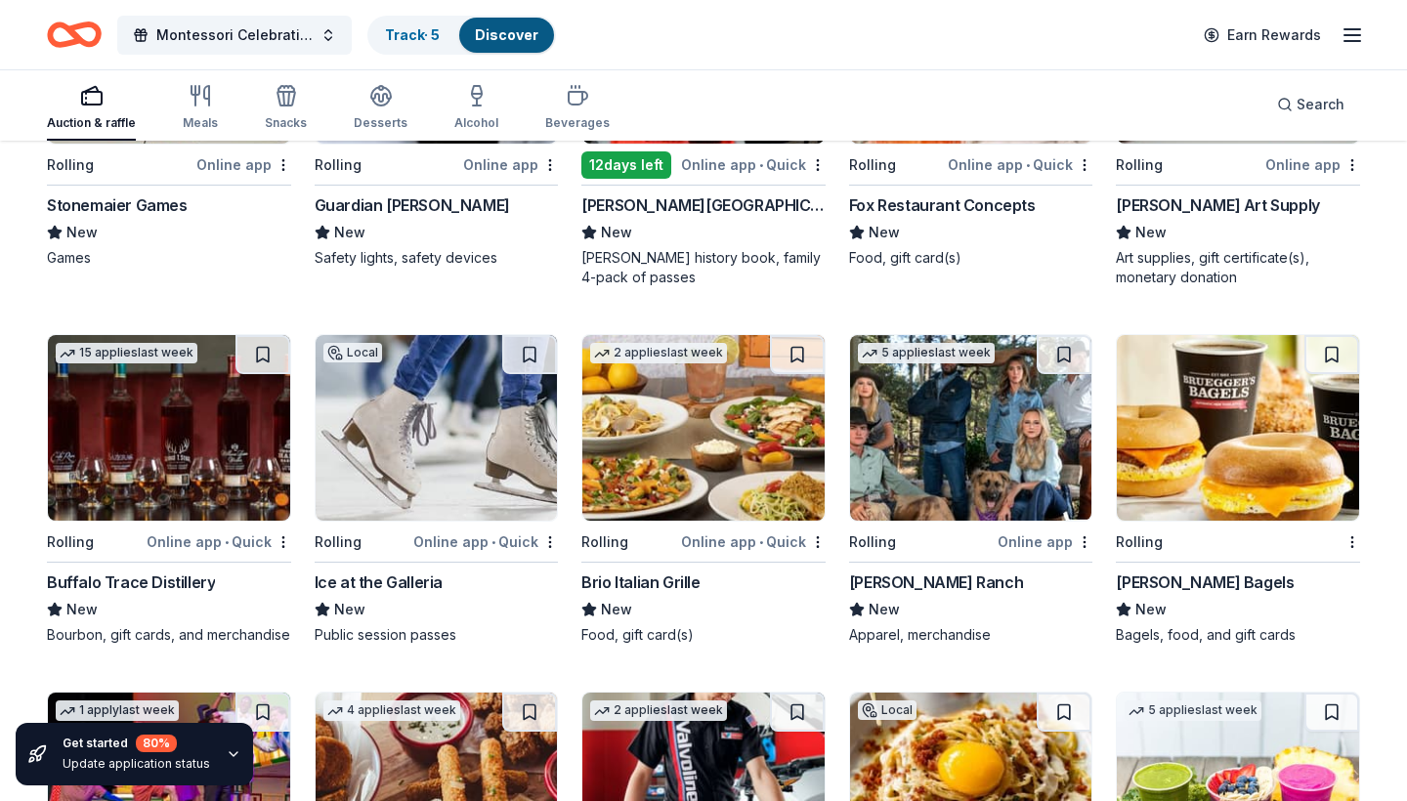
click at [722, 468] on img at bounding box center [703, 428] width 242 height 186
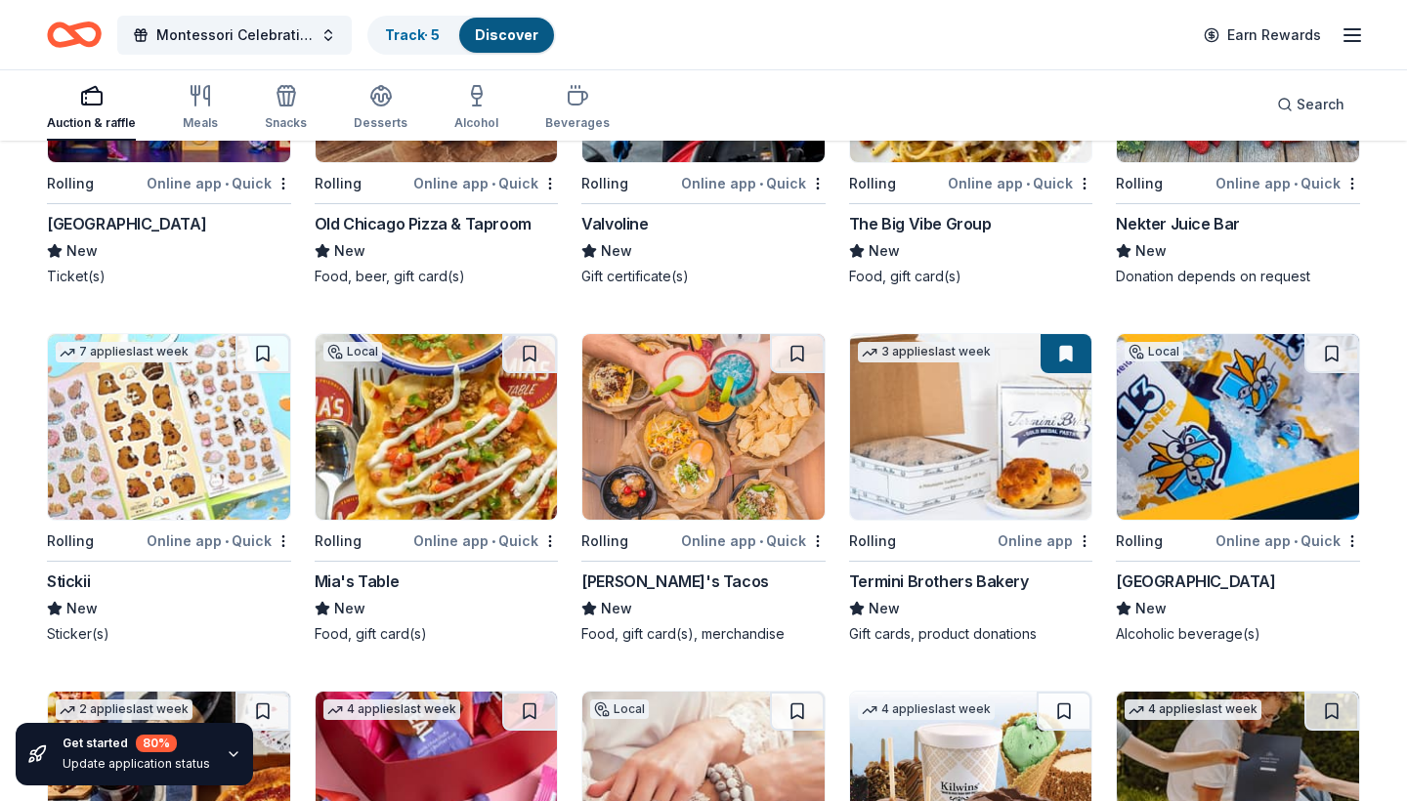
scroll to position [4870, 0]
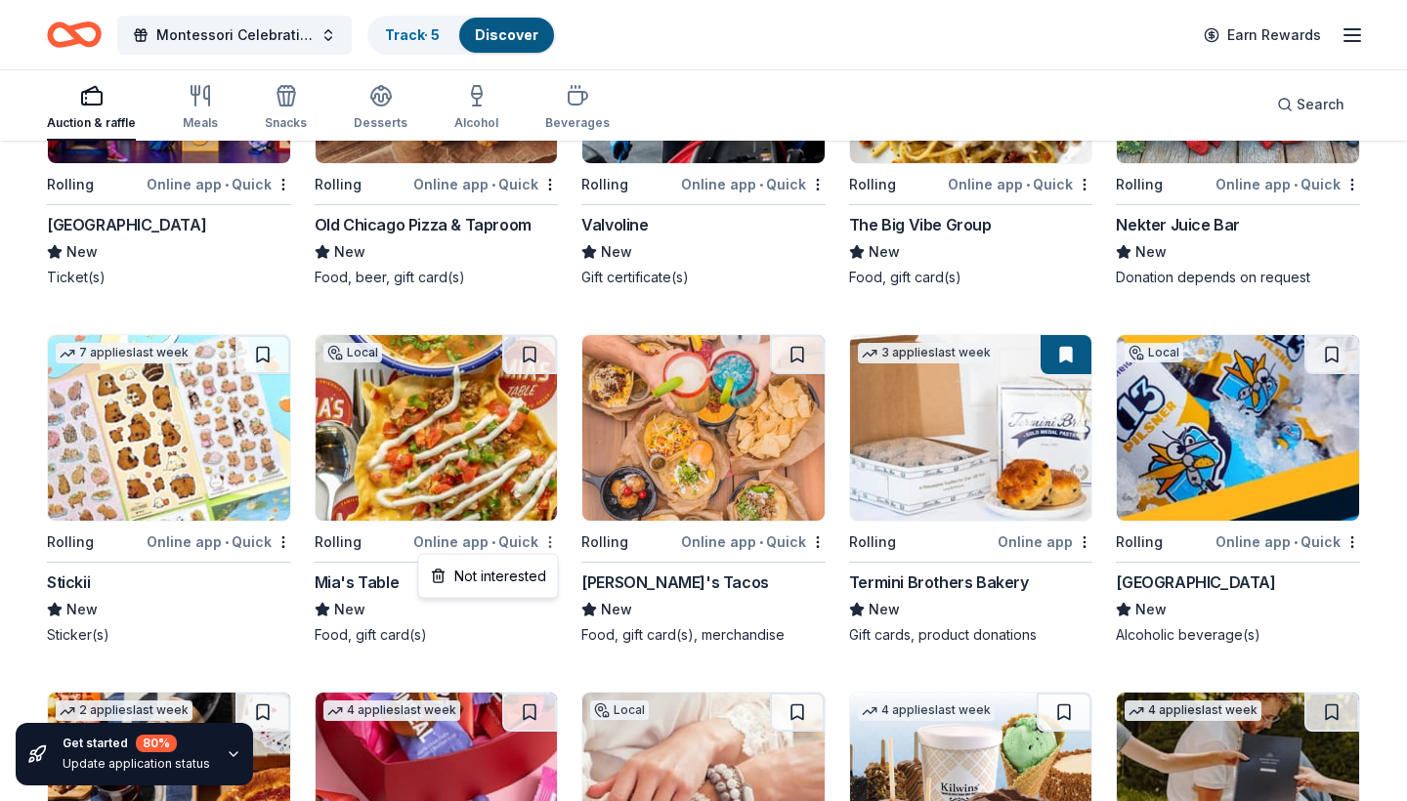
drag, startPoint x: 547, startPoint y: 535, endPoint x: 472, endPoint y: 478, distance: 94.8
click at [381, 585] on div "Mia's Table" at bounding box center [357, 582] width 85 height 23
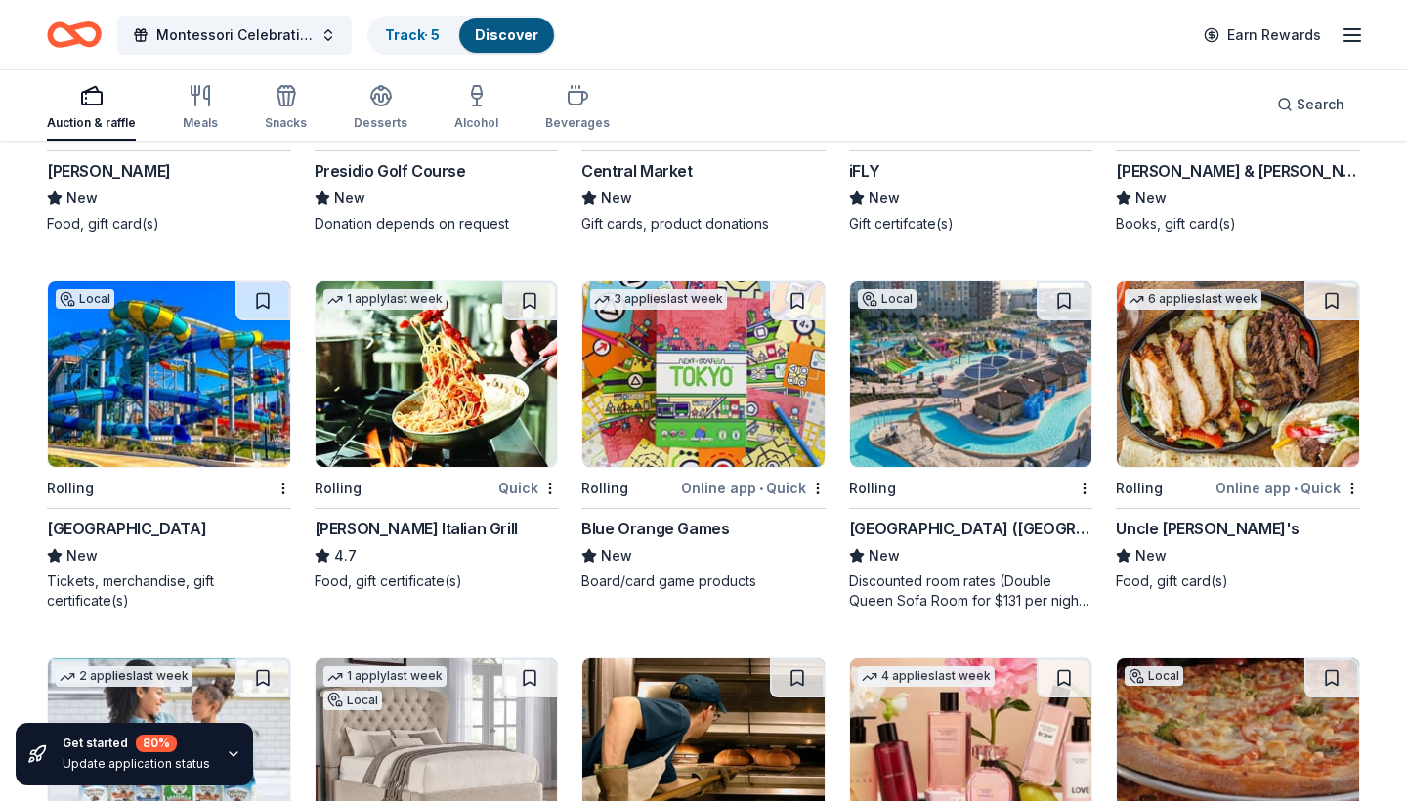
scroll to position [7861, 0]
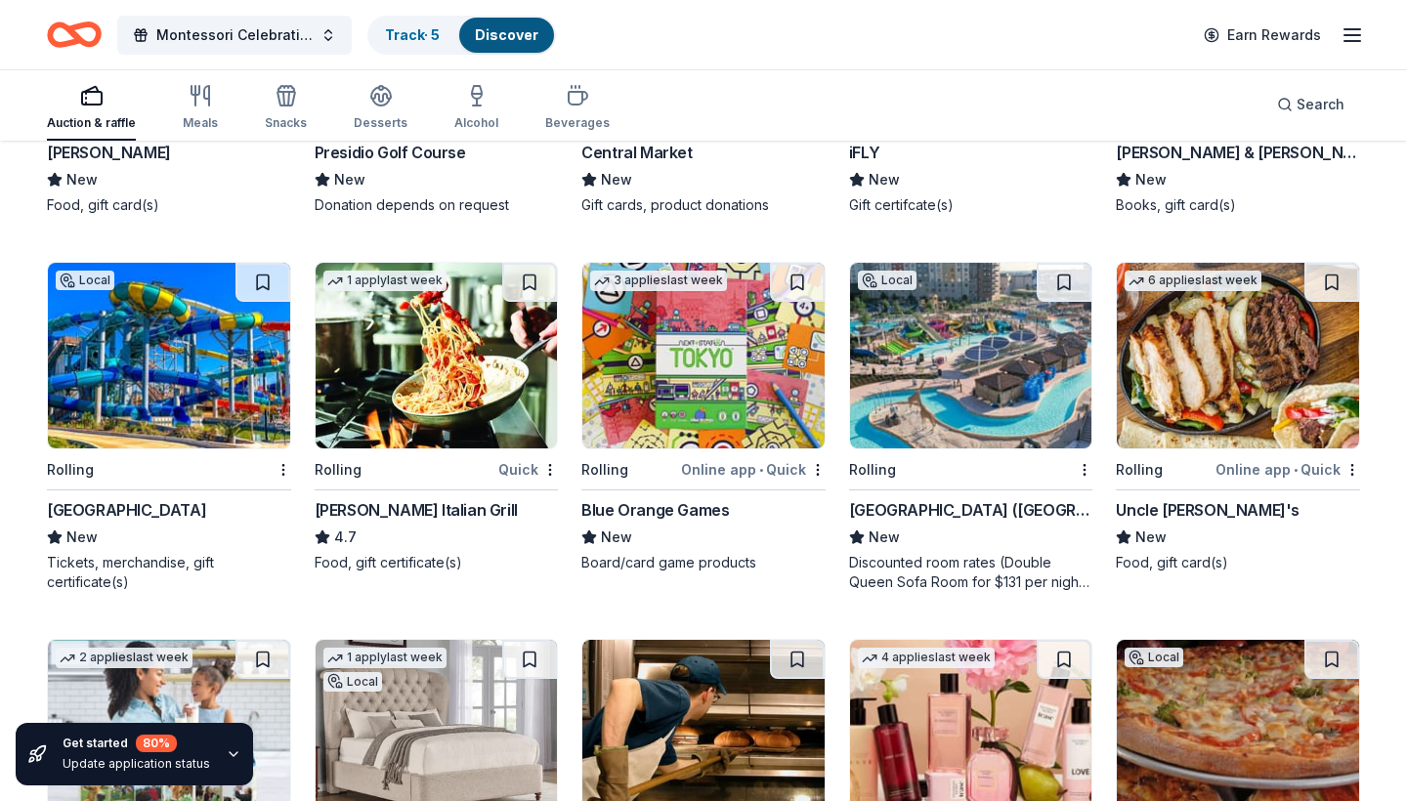
click at [439, 413] on img at bounding box center [437, 356] width 242 height 186
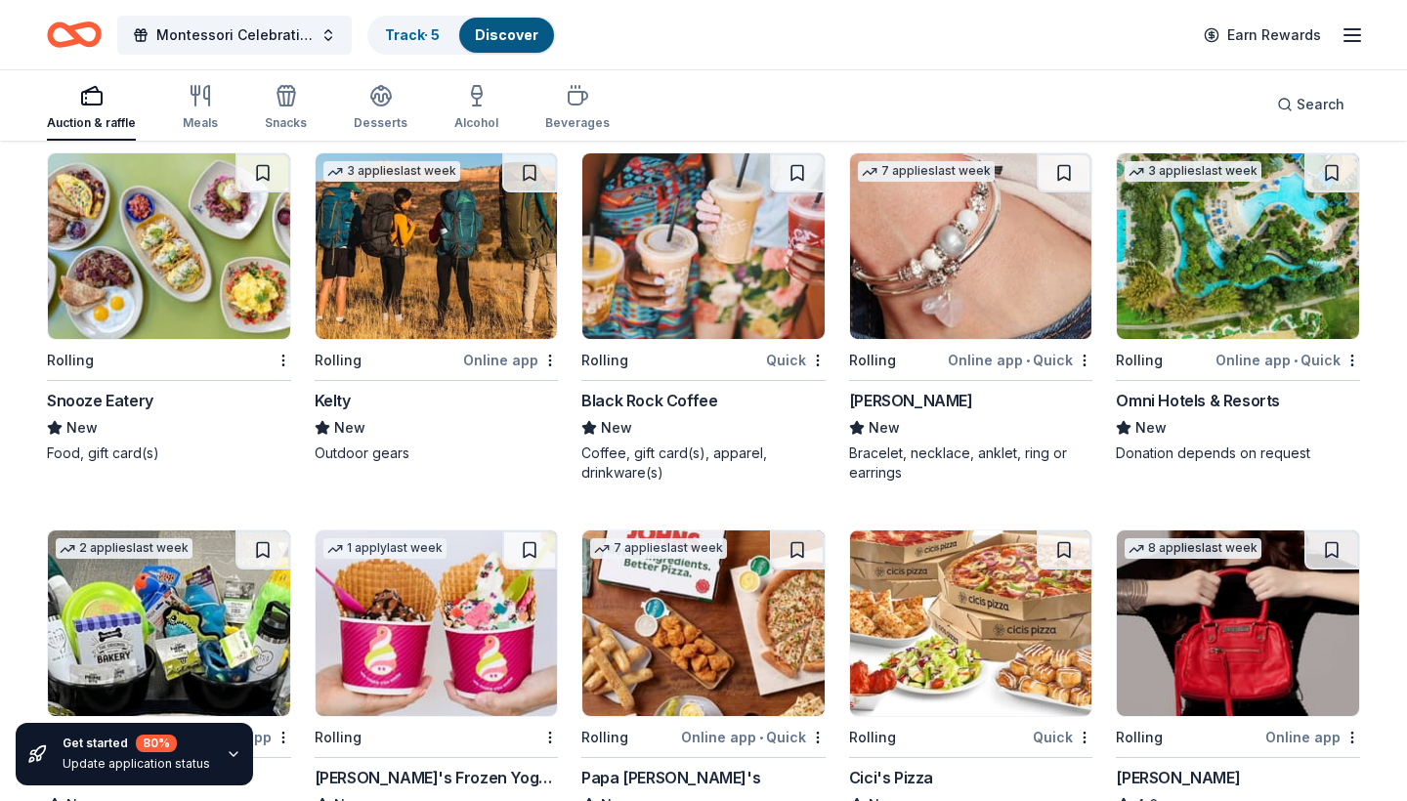
scroll to position [8723, 0]
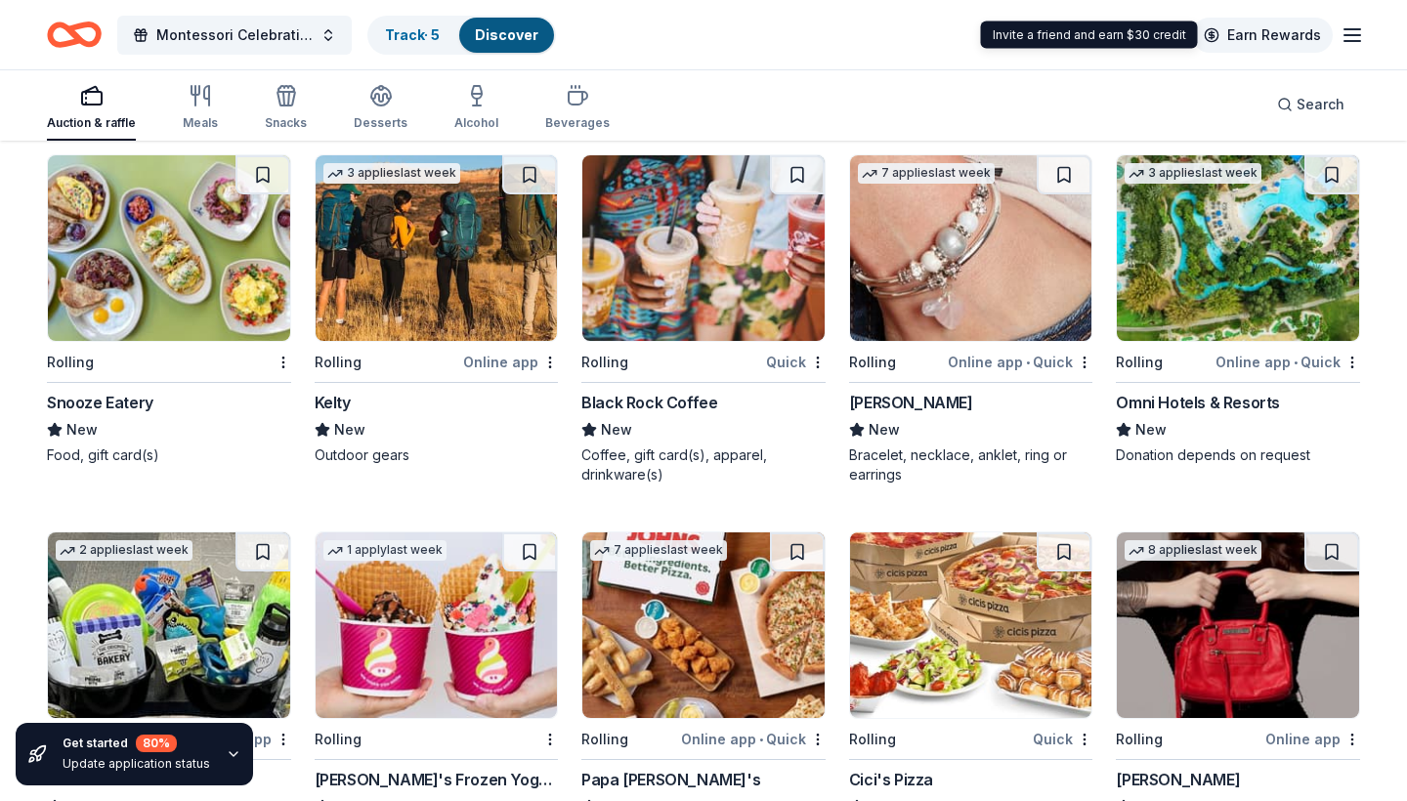
click at [1279, 37] on link "Earn Rewards" at bounding box center [1262, 35] width 141 height 35
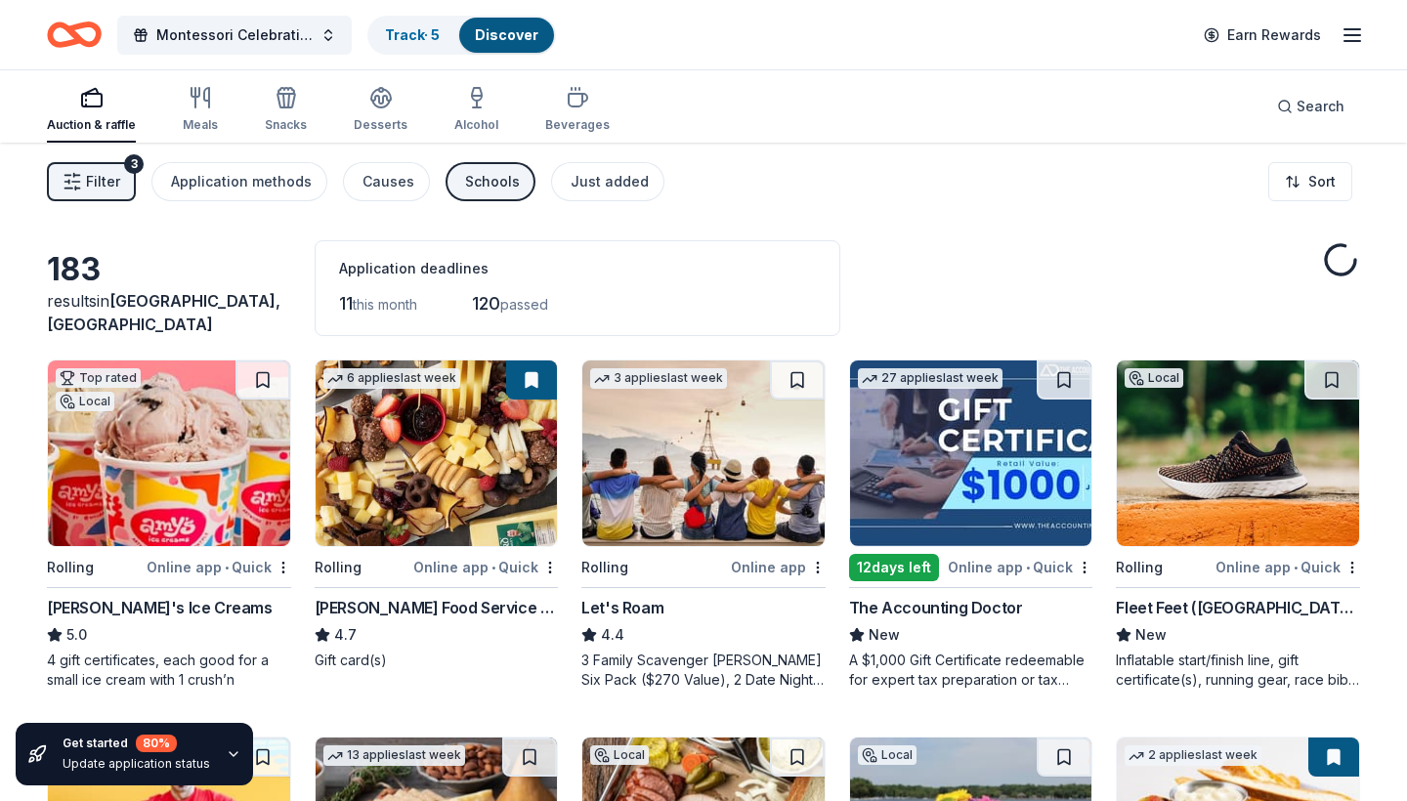
scroll to position [8723, 0]
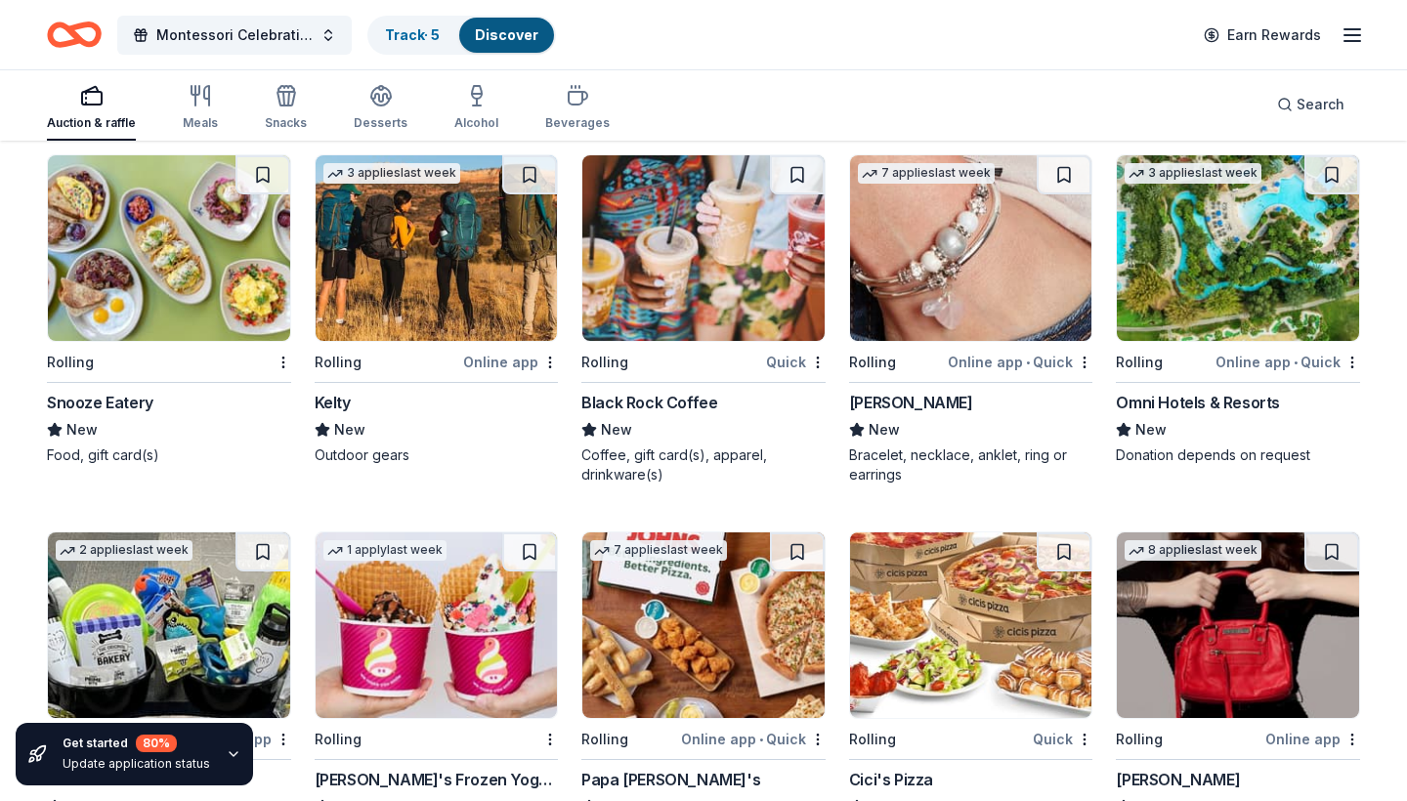
click at [1351, 27] on icon "button" at bounding box center [1352, 34] width 23 height 23
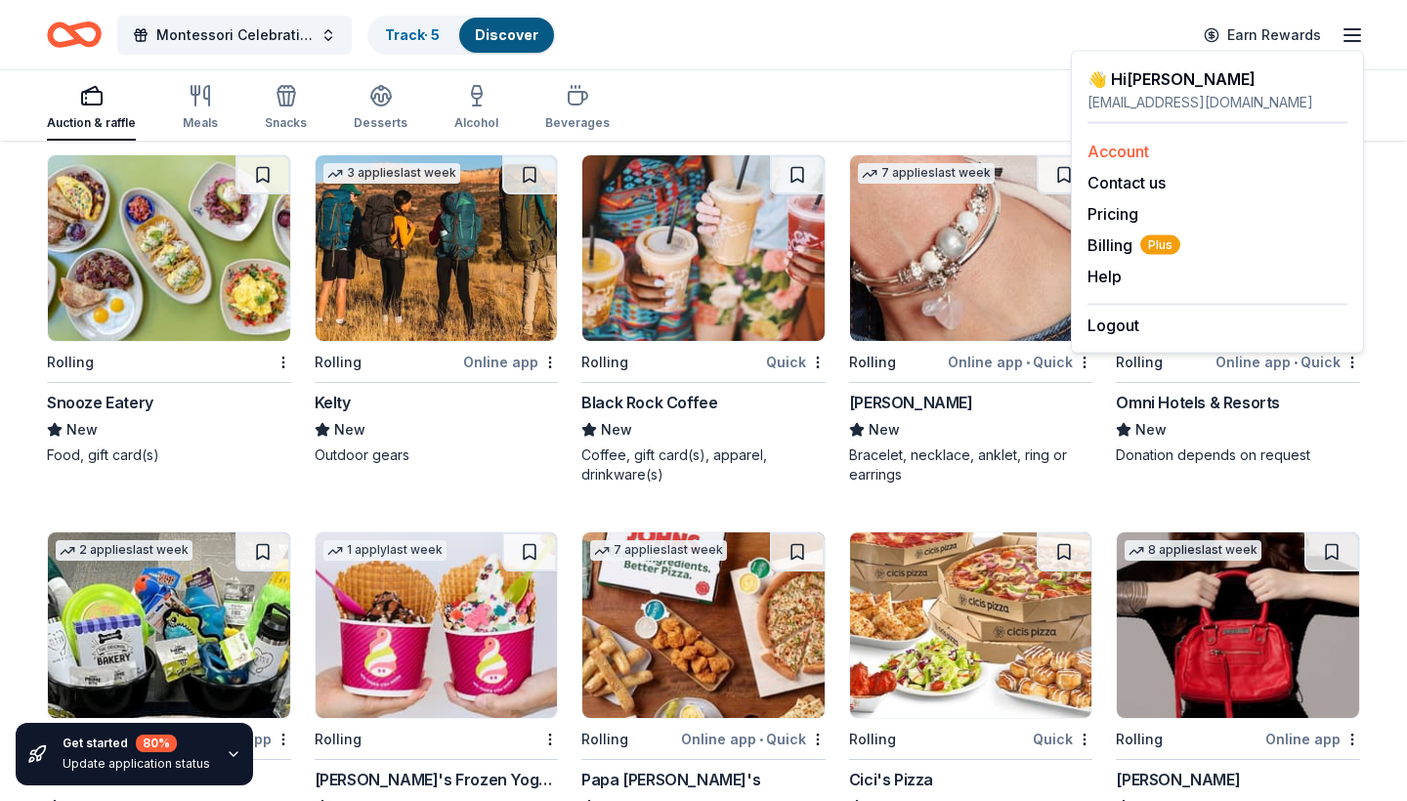
click at [1127, 149] on link "Account" at bounding box center [1118, 152] width 62 height 20
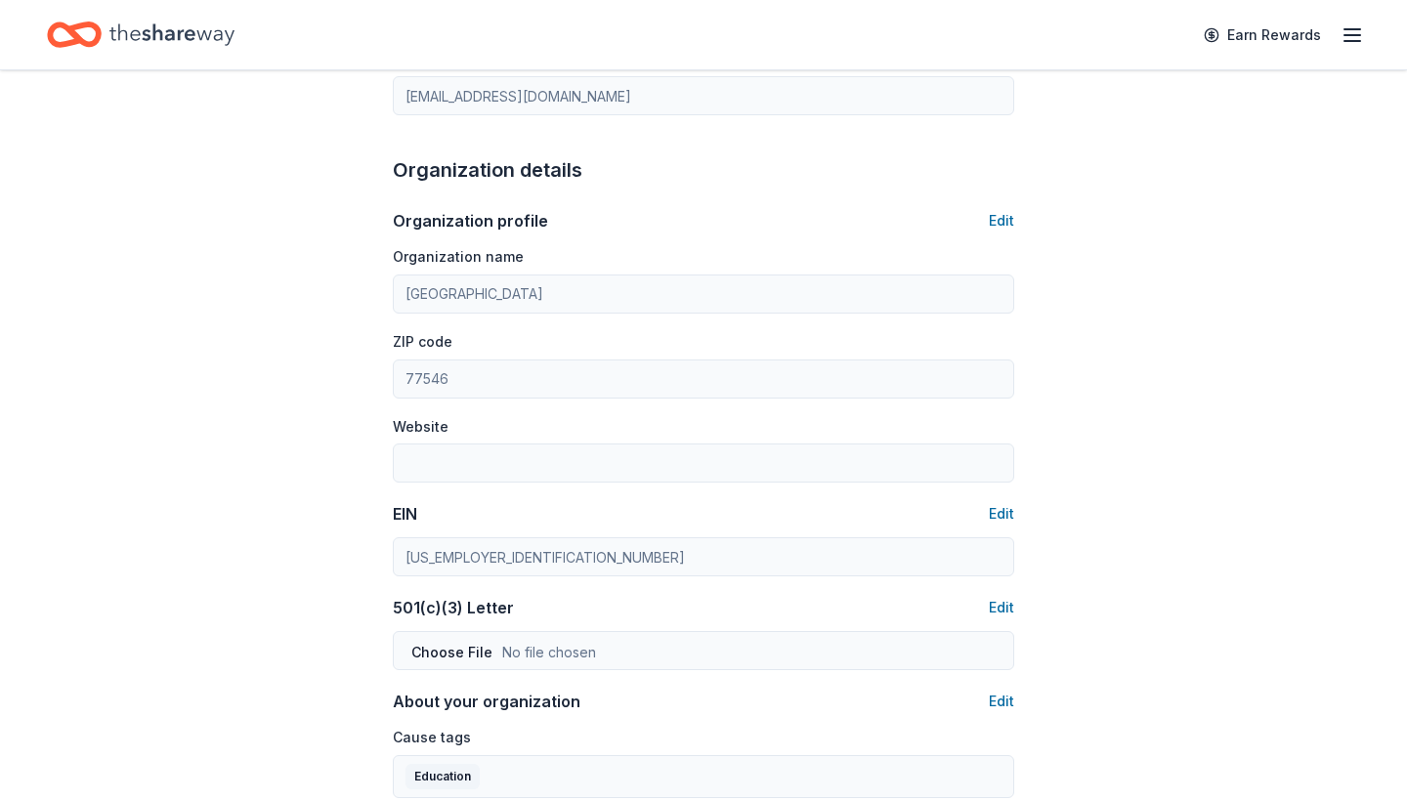
scroll to position [486, 0]
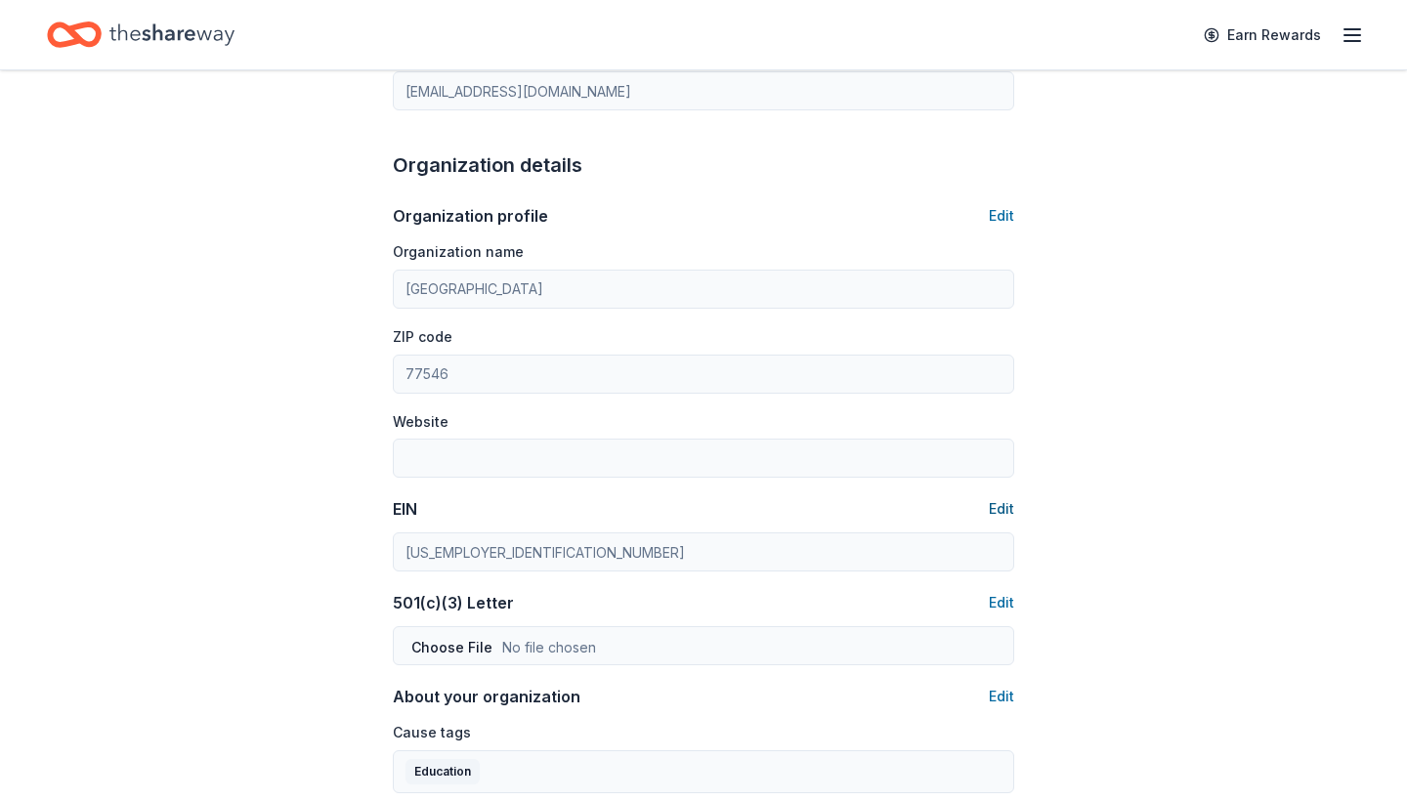
click at [1005, 499] on button "Edit" at bounding box center [1001, 508] width 25 height 23
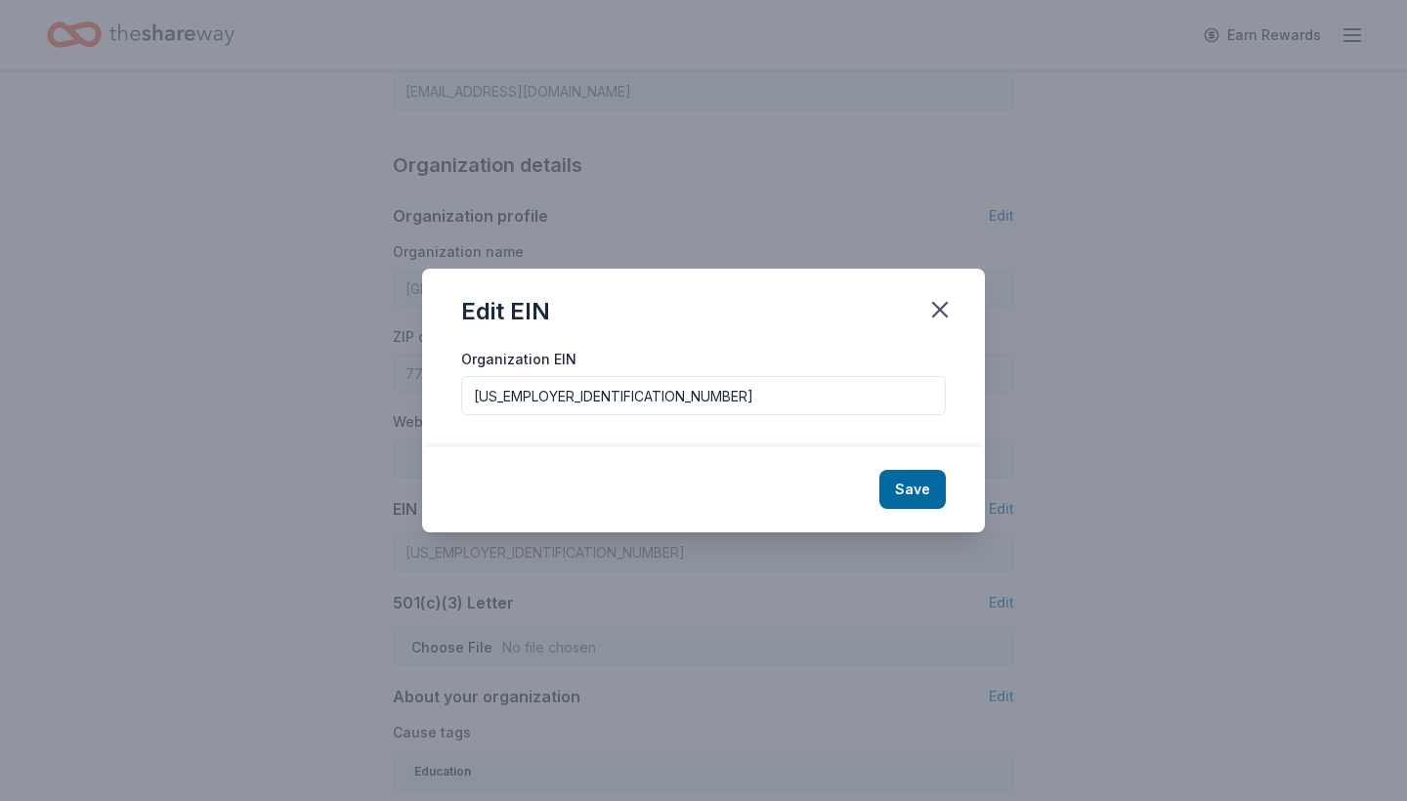
click at [781, 404] on input "76-0449961" at bounding box center [703, 395] width 485 height 39
click at [942, 311] on icon "button" at bounding box center [940, 310] width 14 height 14
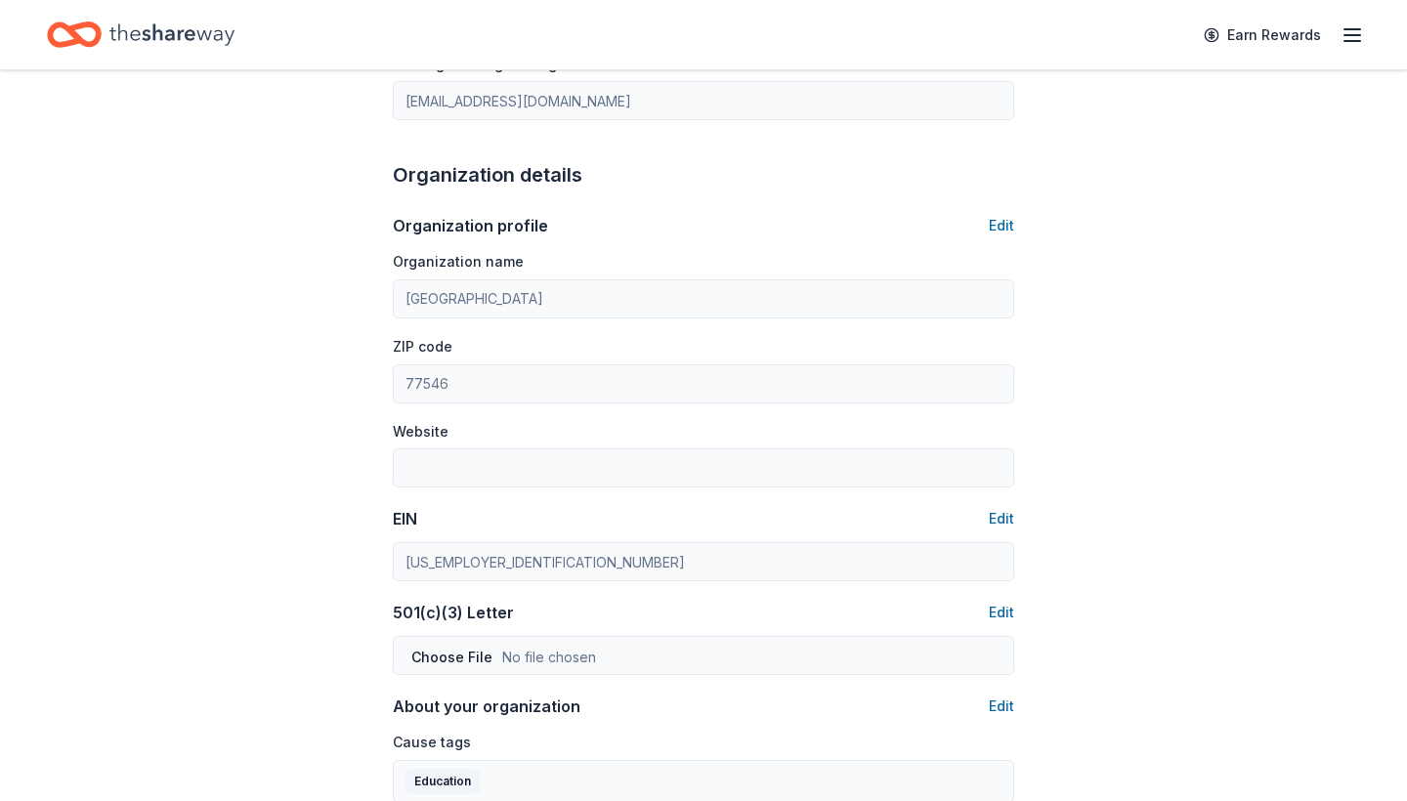
scroll to position [498, 0]
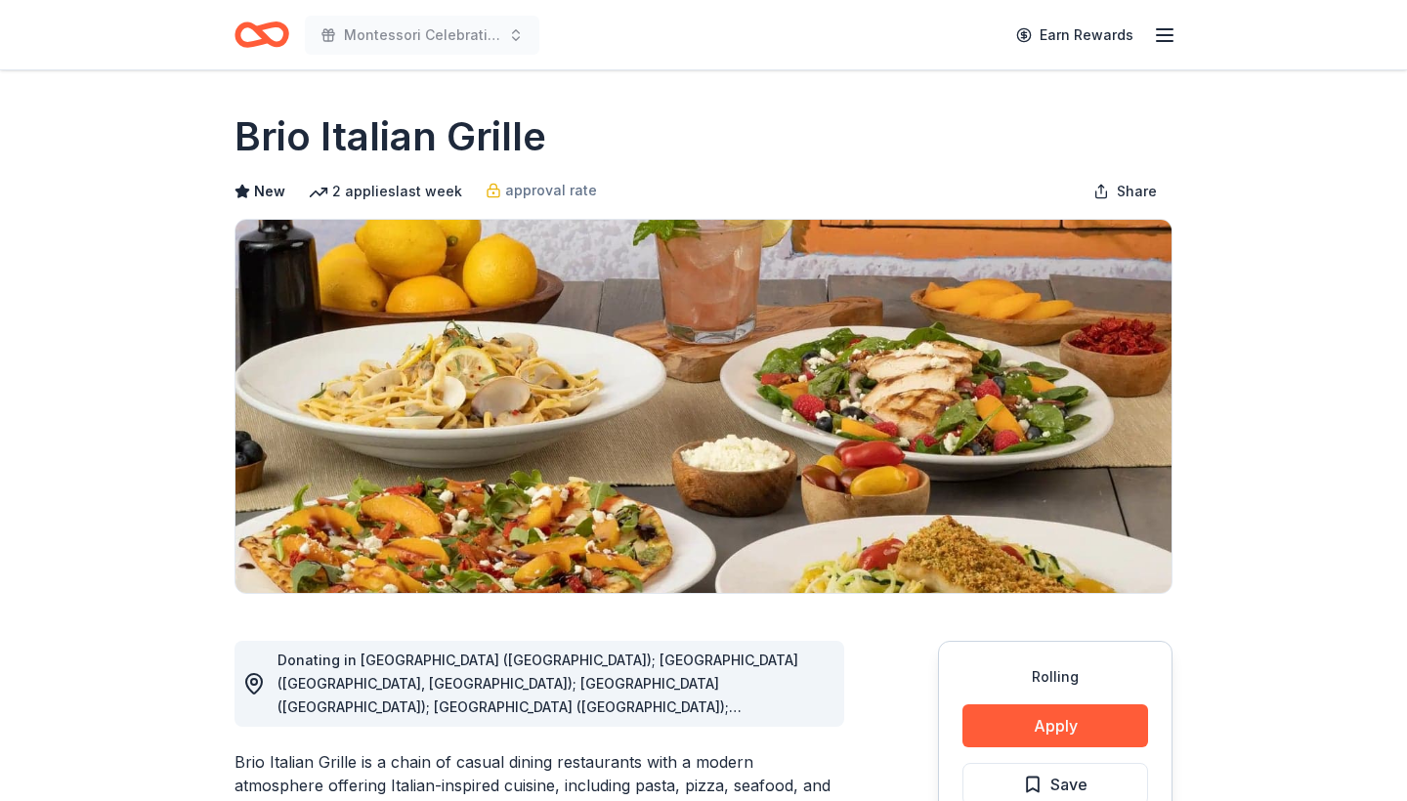
scroll to position [355, 0]
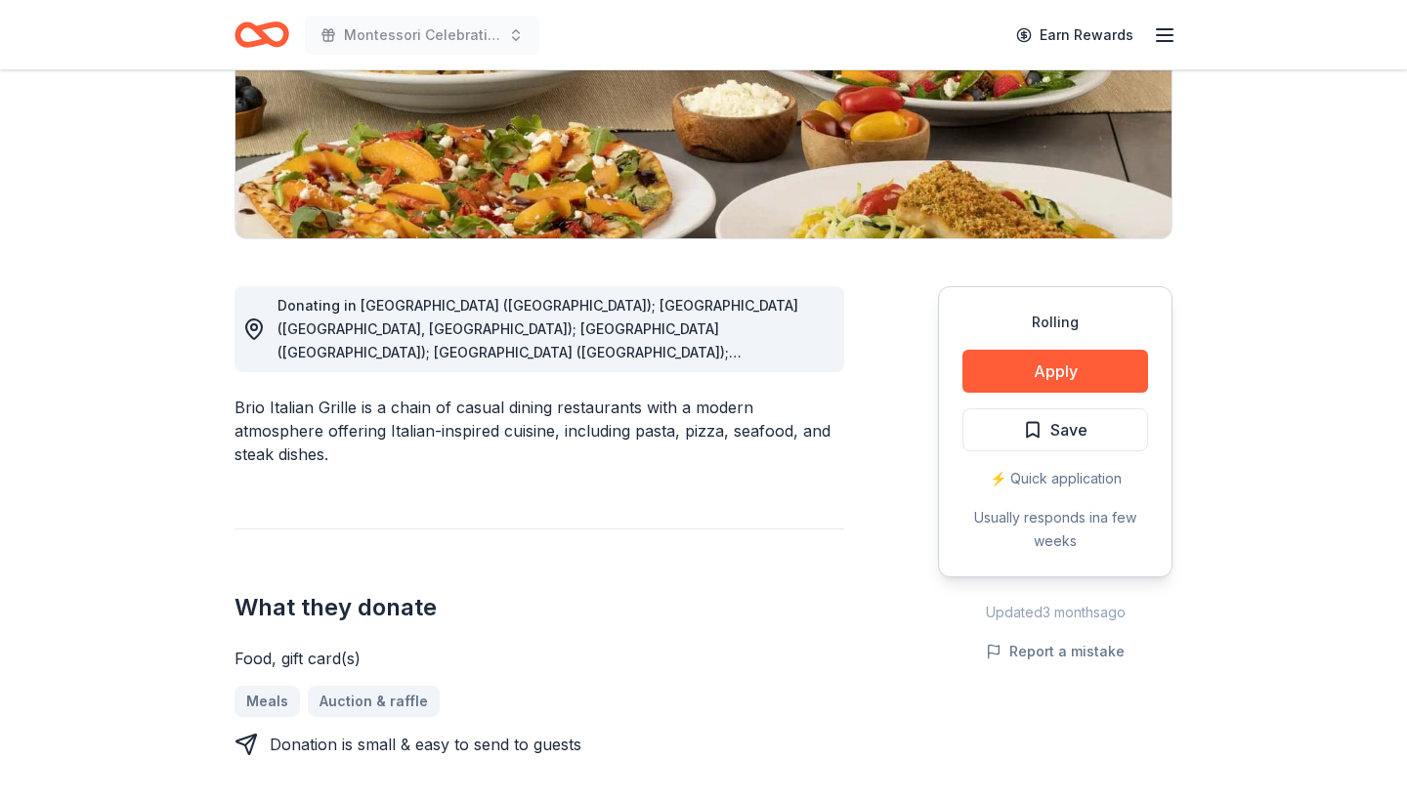
click at [789, 354] on div "Donating in [GEOGRAPHIC_DATA] ([GEOGRAPHIC_DATA]); [GEOGRAPHIC_DATA] ([GEOGRAPH…" at bounding box center [552, 329] width 551 height 70
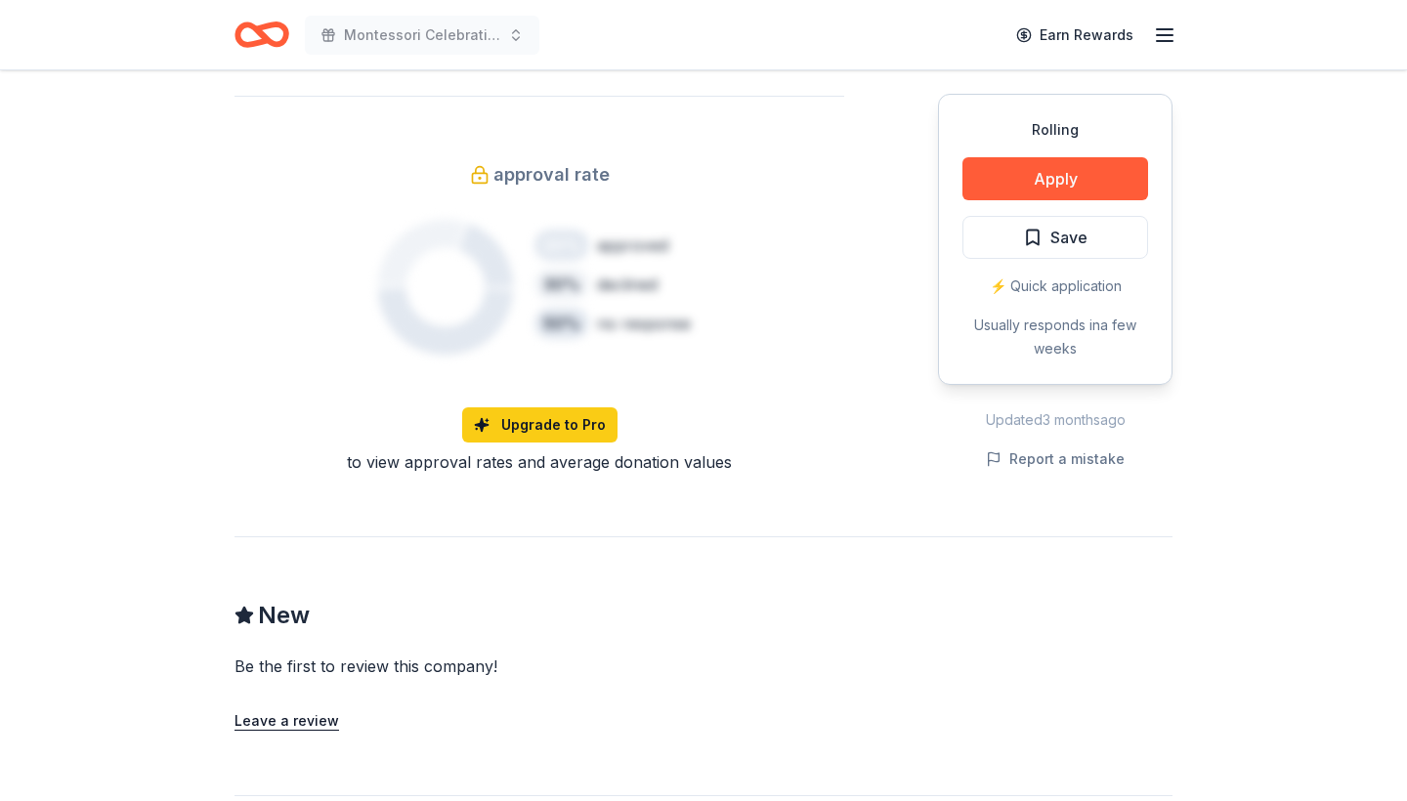
scroll to position [1282, 0]
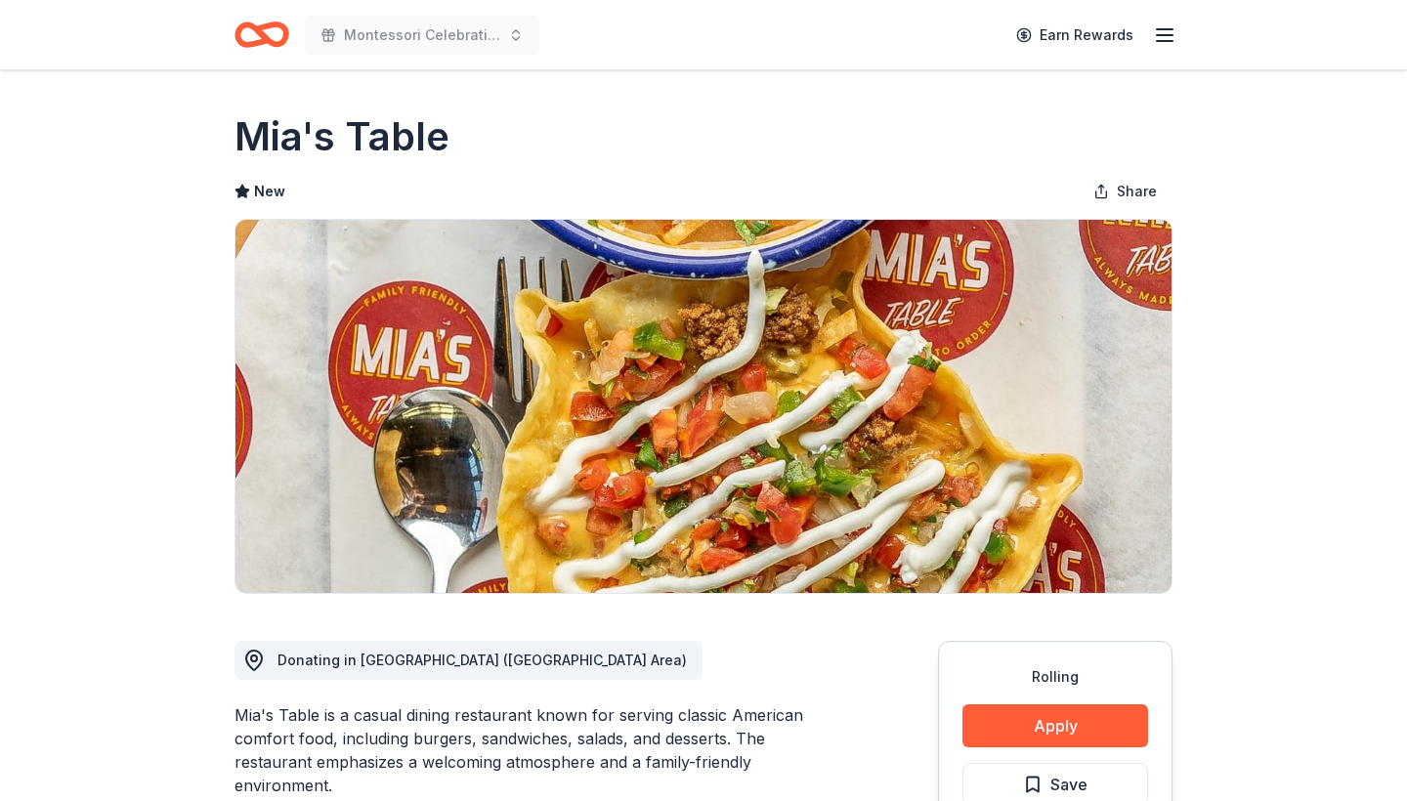
scroll to position [312, 0]
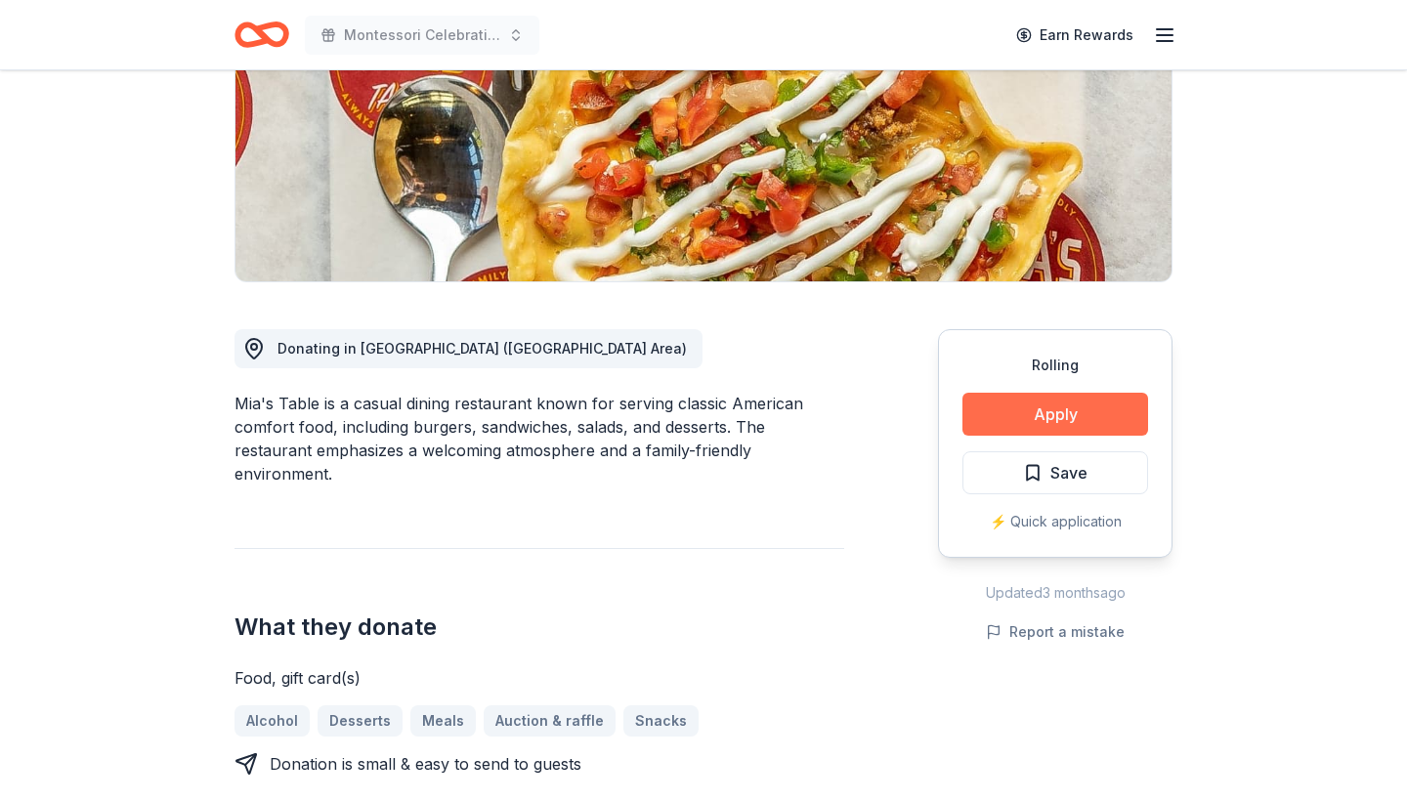
click at [1048, 411] on button "Apply" at bounding box center [1055, 414] width 186 height 43
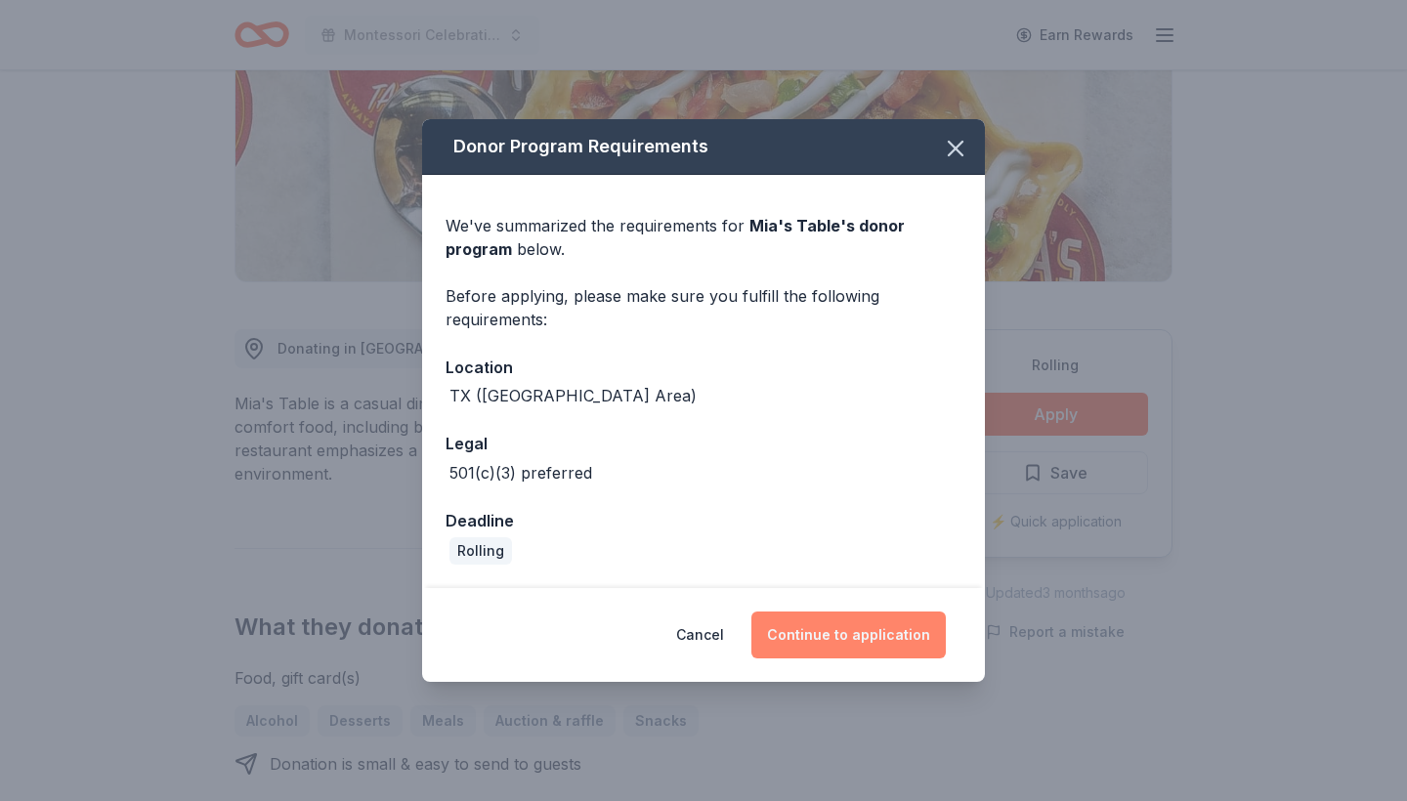
click at [833, 640] on button "Continue to application" at bounding box center [848, 635] width 194 height 47
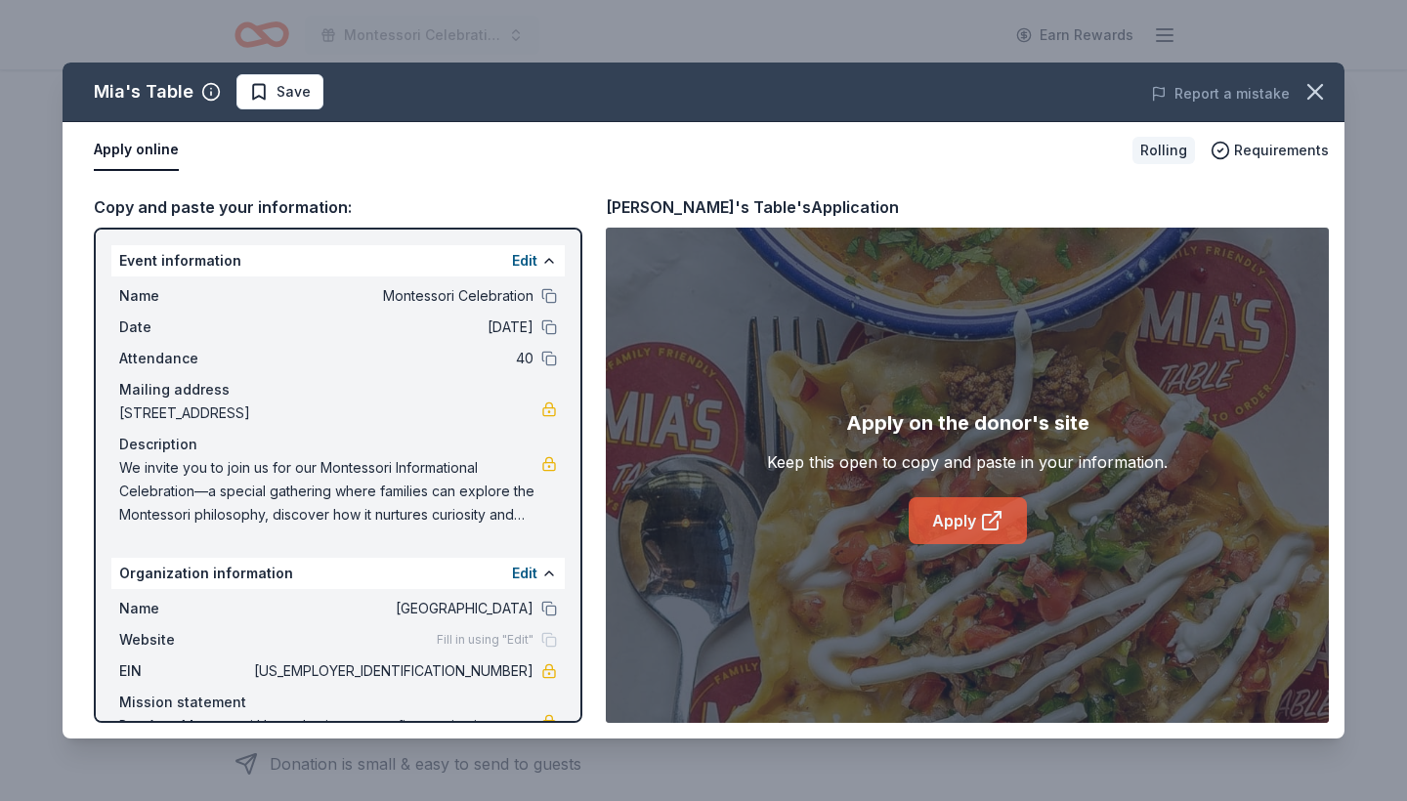
click at [987, 530] on icon at bounding box center [990, 522] width 15 height 15
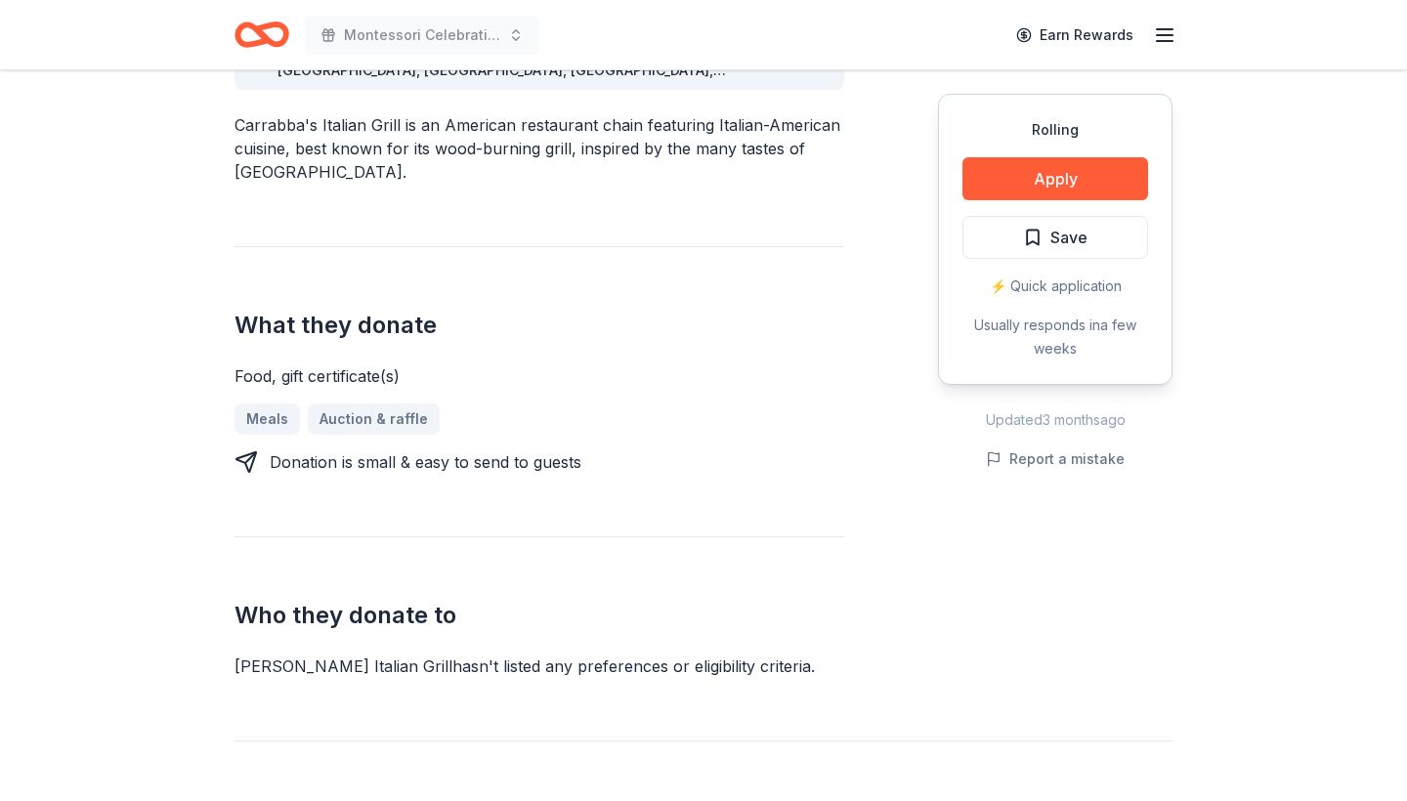
scroll to position [634, 0]
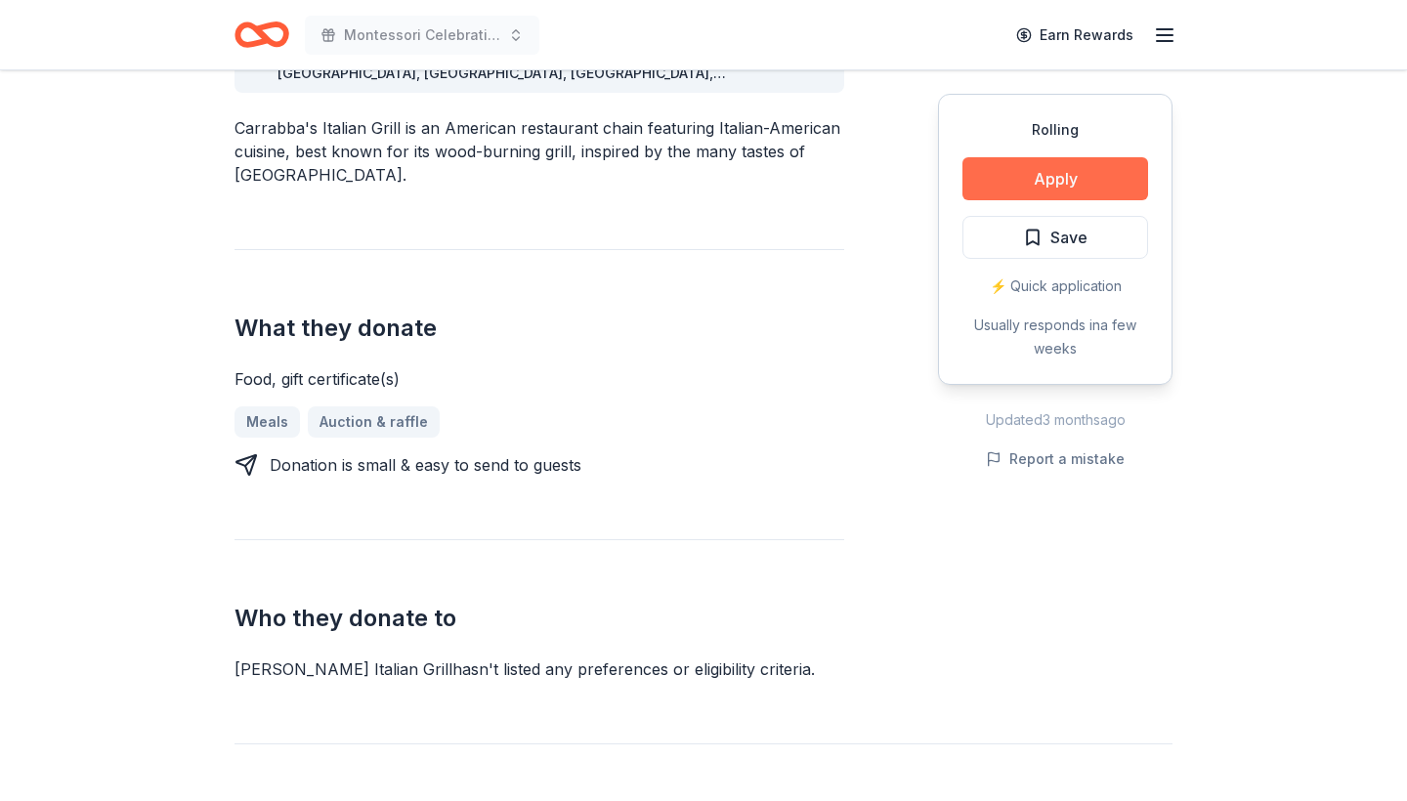
click at [1051, 191] on button "Apply" at bounding box center [1055, 178] width 186 height 43
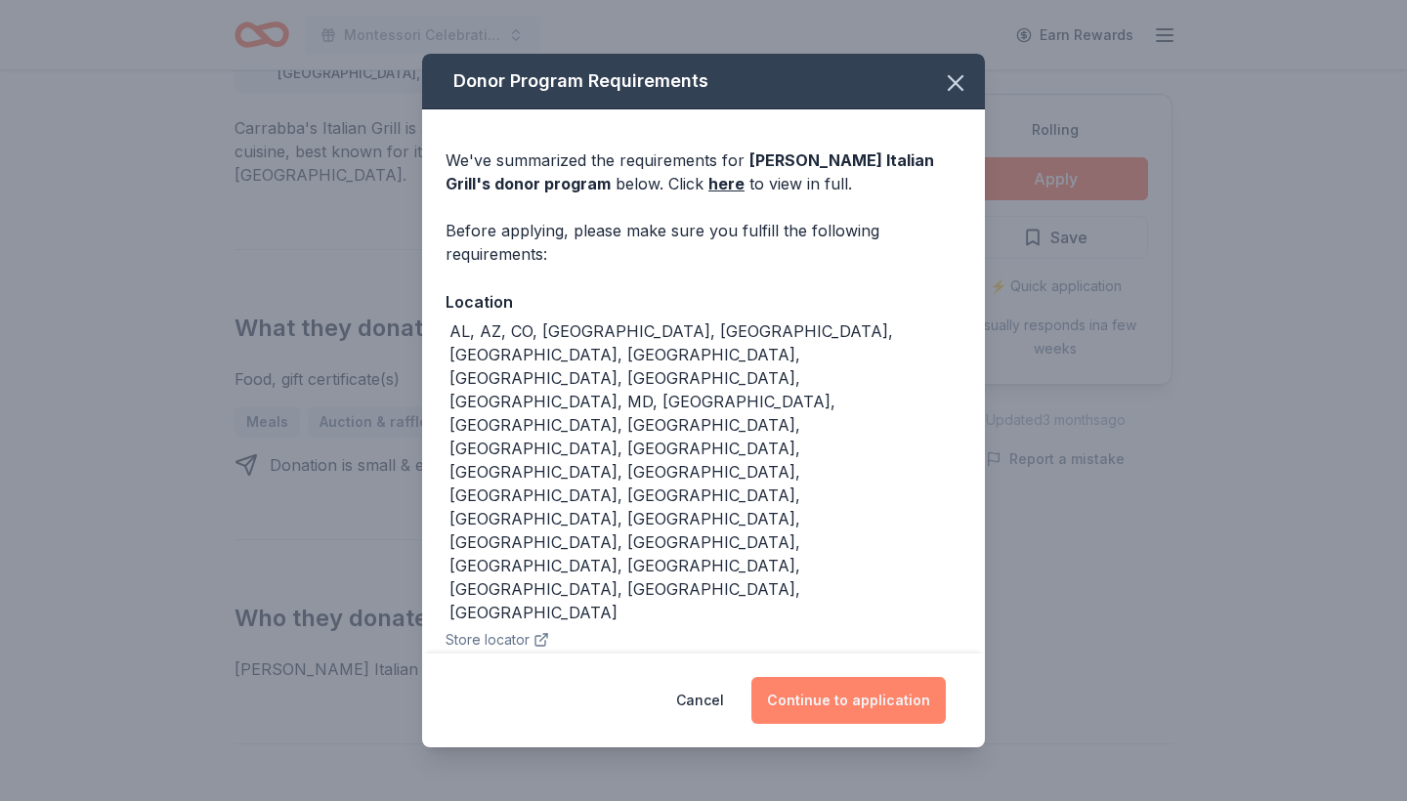
click at [818, 677] on button "Continue to application" at bounding box center [848, 700] width 194 height 47
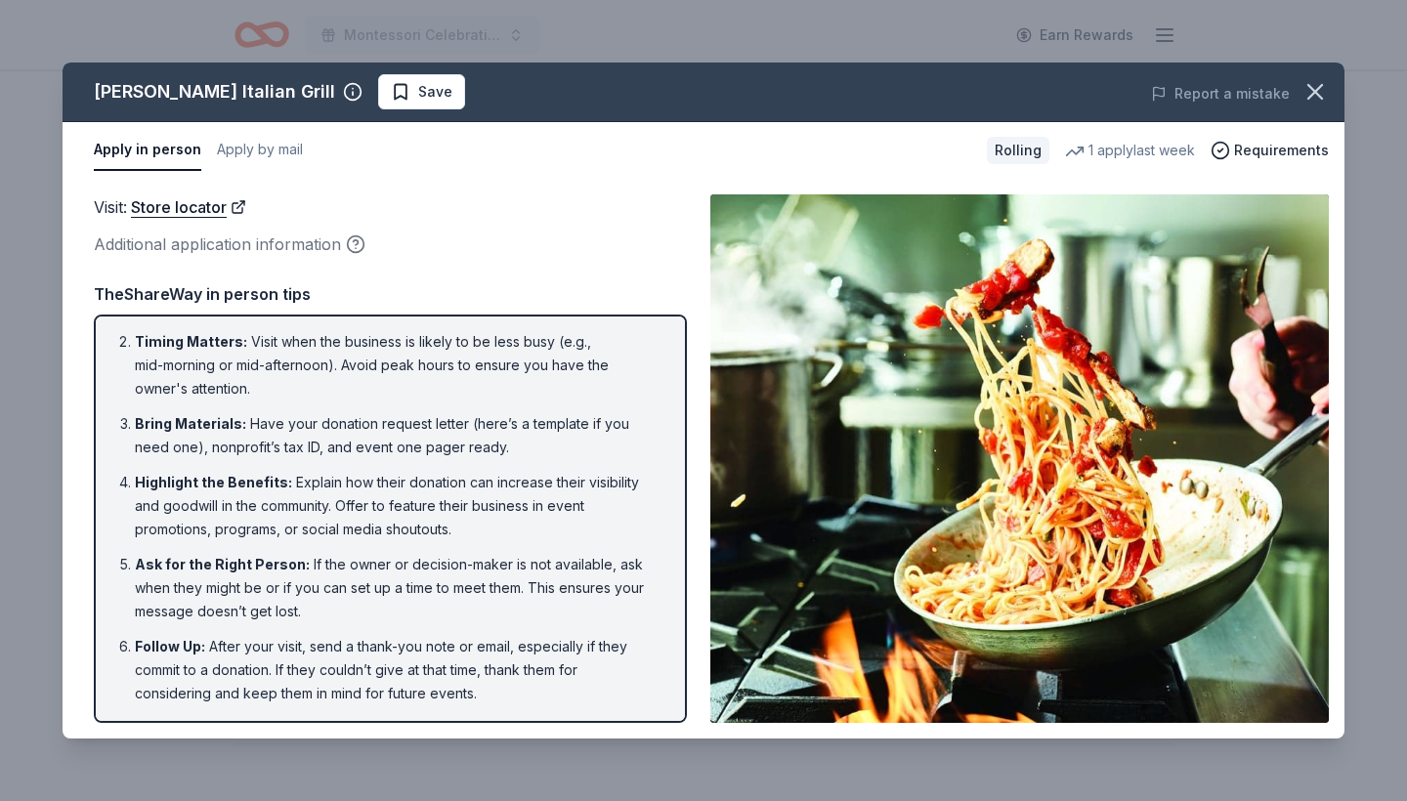
scroll to position [60, 0]
click at [291, 149] on button "Apply by mail" at bounding box center [260, 150] width 86 height 41
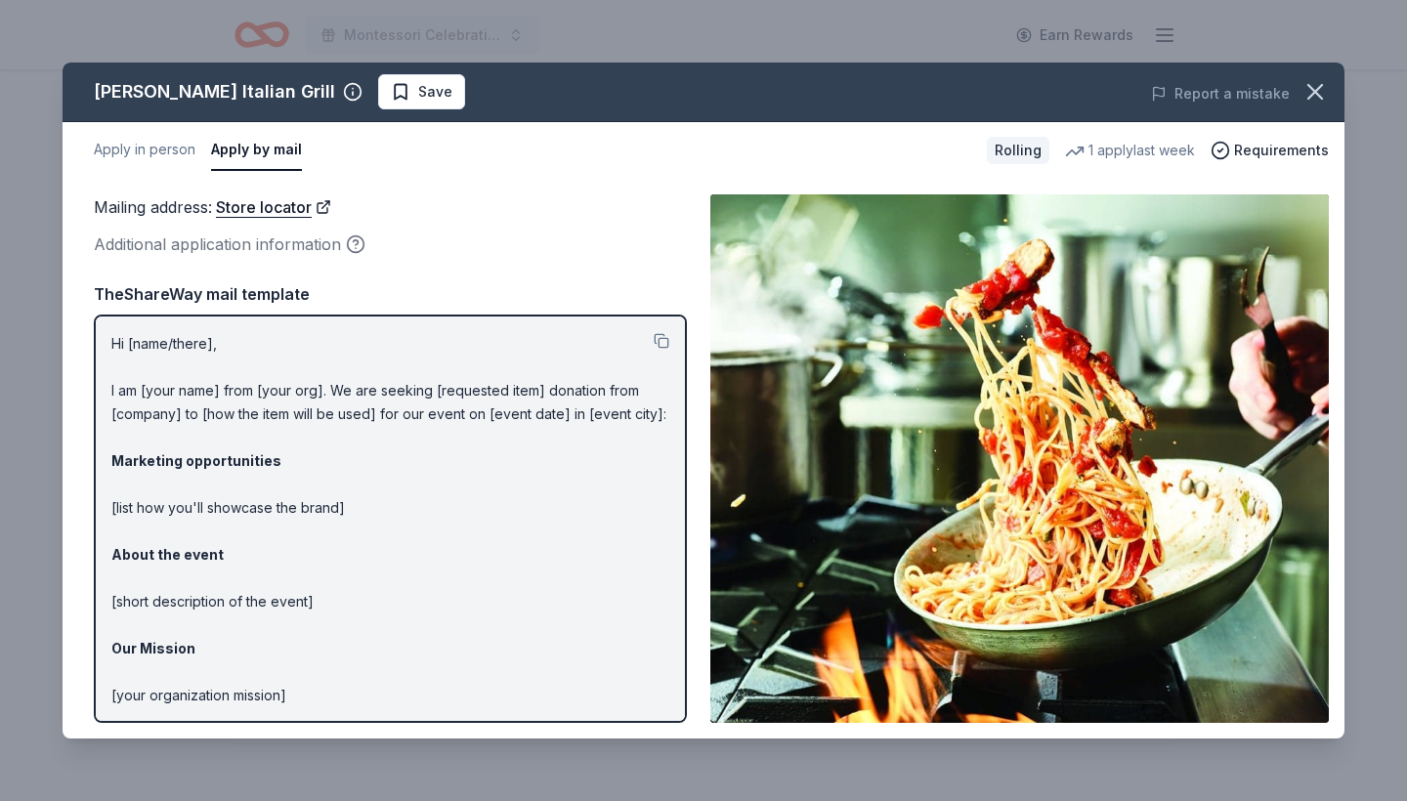
scroll to position [0, 0]
click at [1317, 75] on button "button" at bounding box center [1315, 91] width 43 height 43
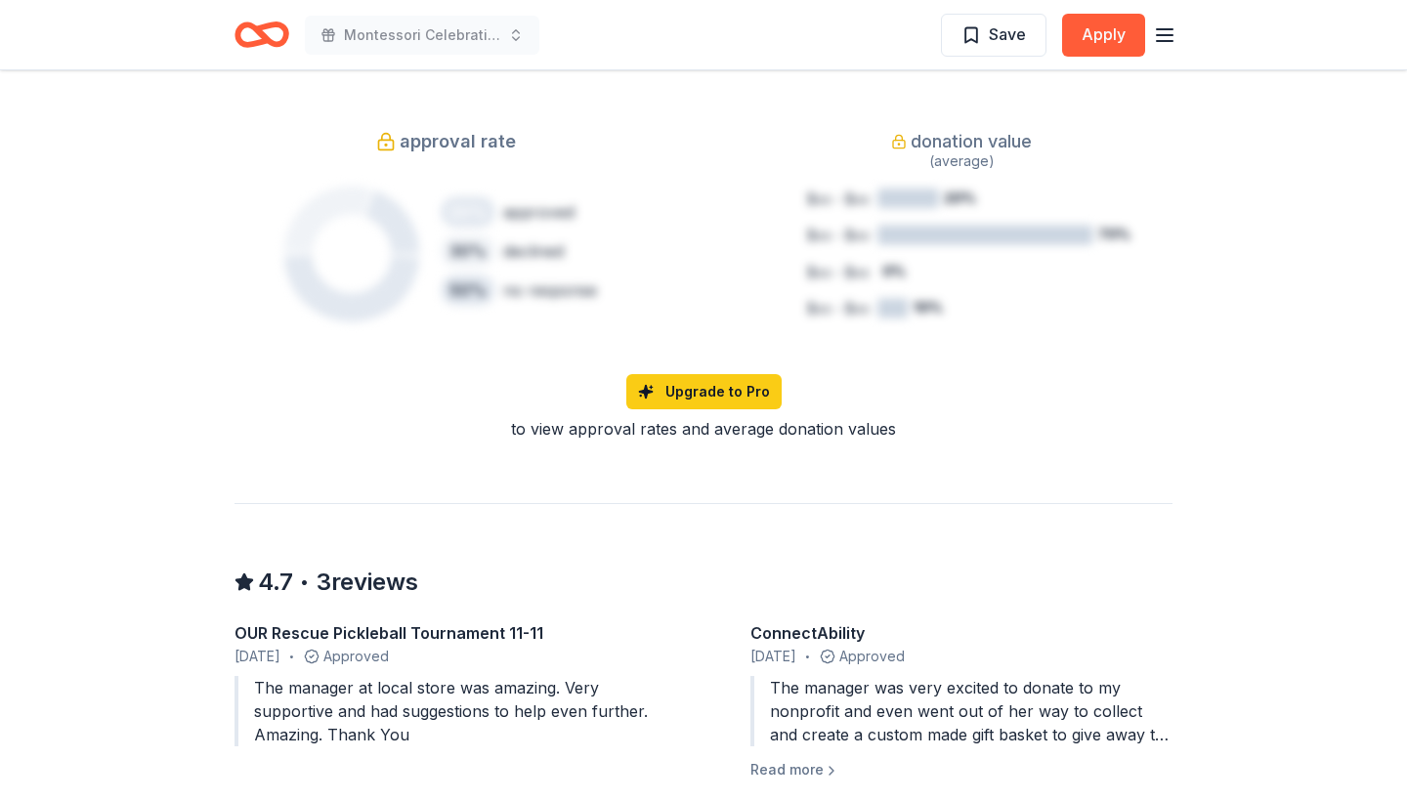
scroll to position [1373, 0]
